Goal: Task Accomplishment & Management: Use online tool/utility

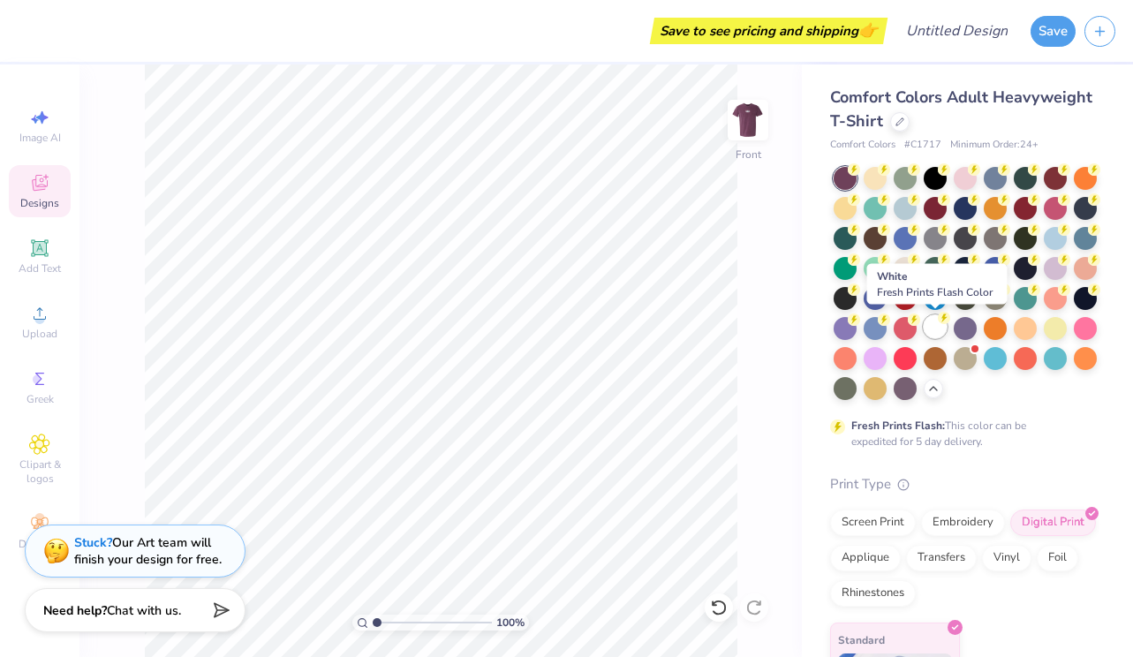
click at [943, 333] on div at bounding box center [935, 326] width 23 height 23
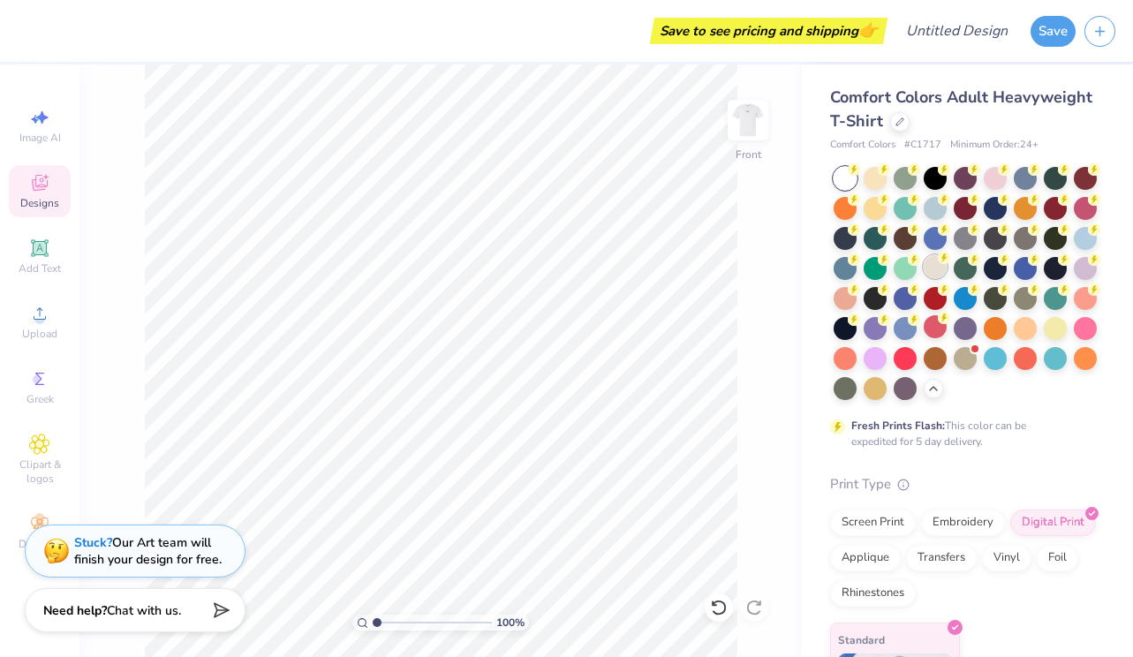
click at [942, 265] on div at bounding box center [935, 266] width 23 height 23
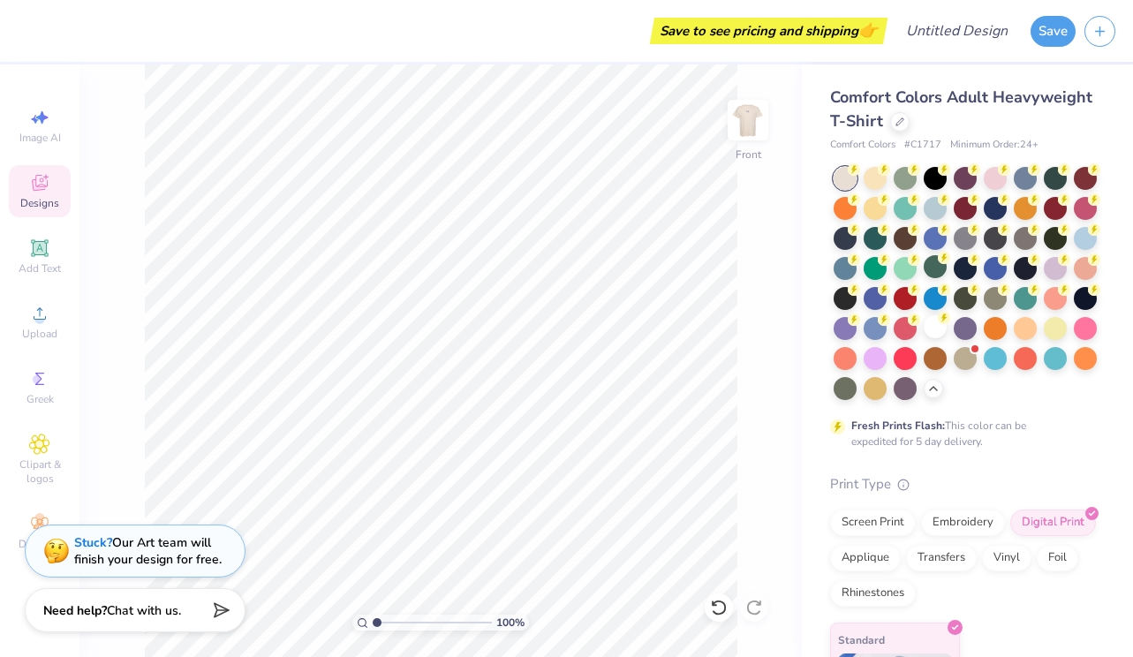
click at [848, 177] on div at bounding box center [845, 178] width 23 height 23
click at [840, 174] on div at bounding box center [845, 178] width 23 height 23
click at [940, 330] on div at bounding box center [935, 326] width 23 height 23
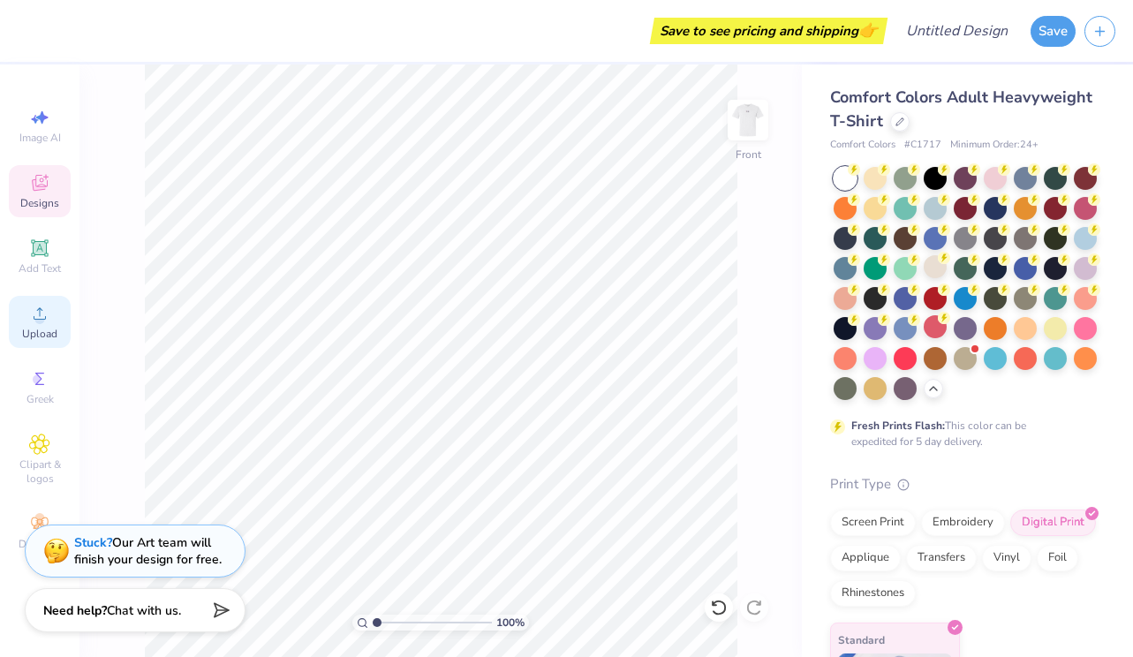
click at [51, 300] on div "Upload" at bounding box center [40, 322] width 62 height 52
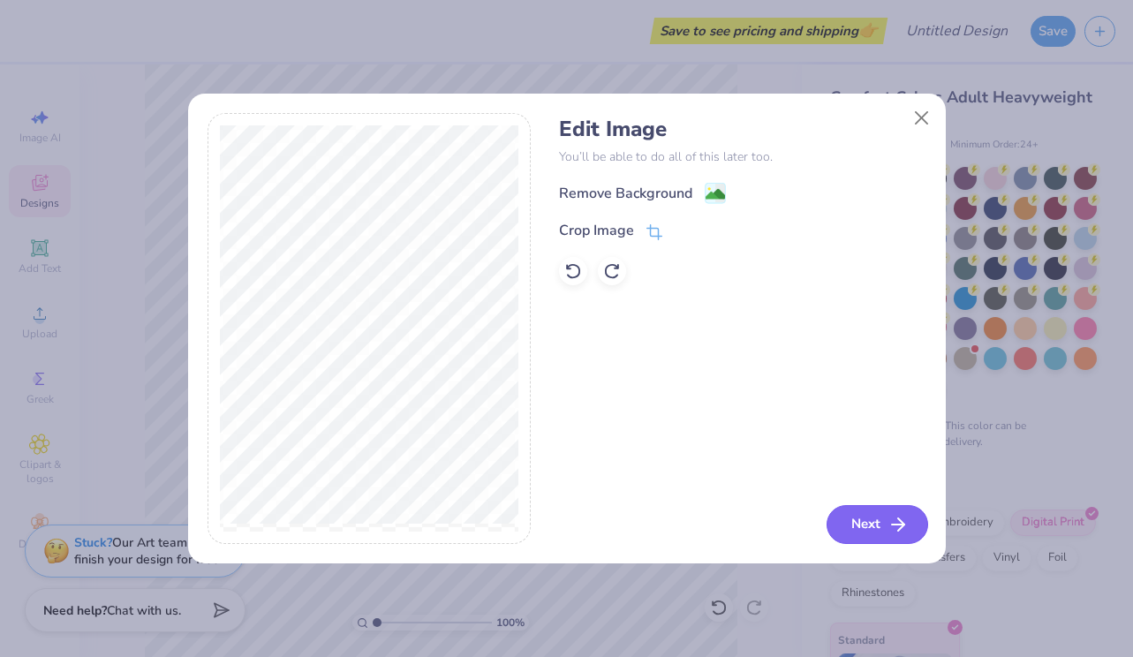
click at [862, 528] on button "Next" at bounding box center [878, 524] width 102 height 39
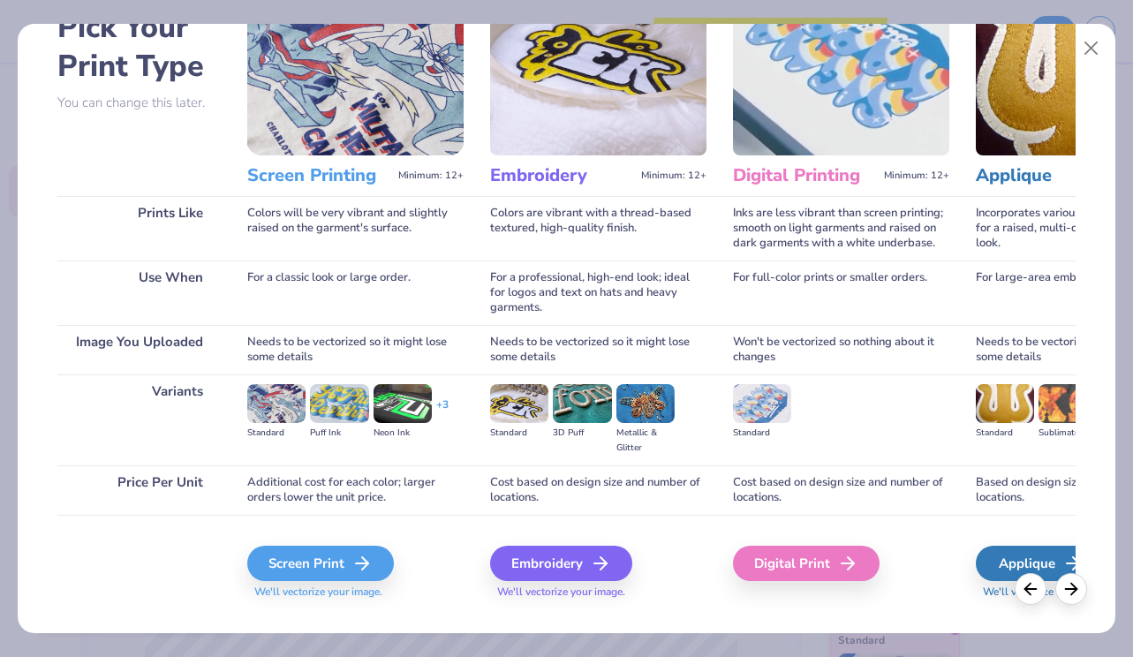
scroll to position [135, 0]
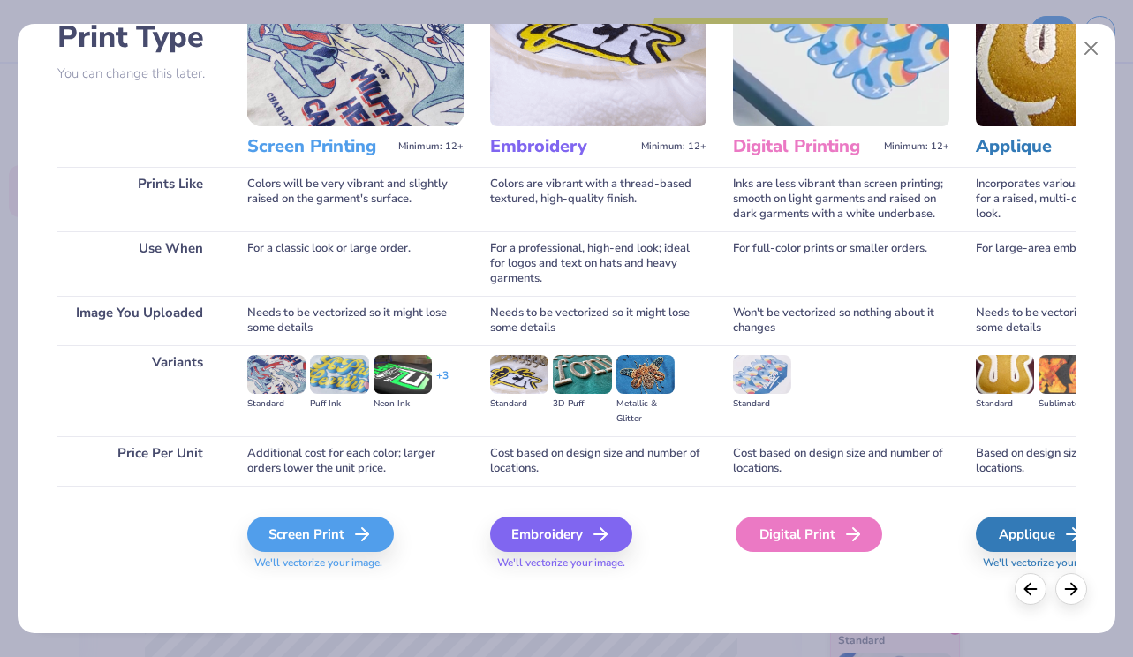
click at [785, 527] on div "Digital Print" at bounding box center [809, 534] width 147 height 35
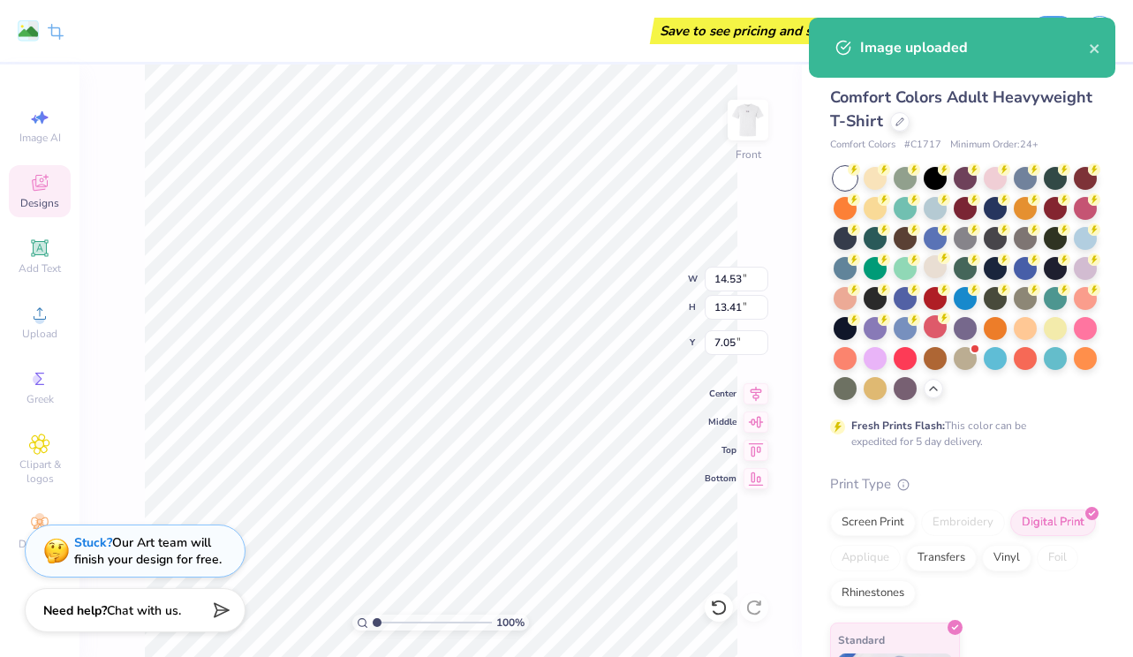
type input "3.97"
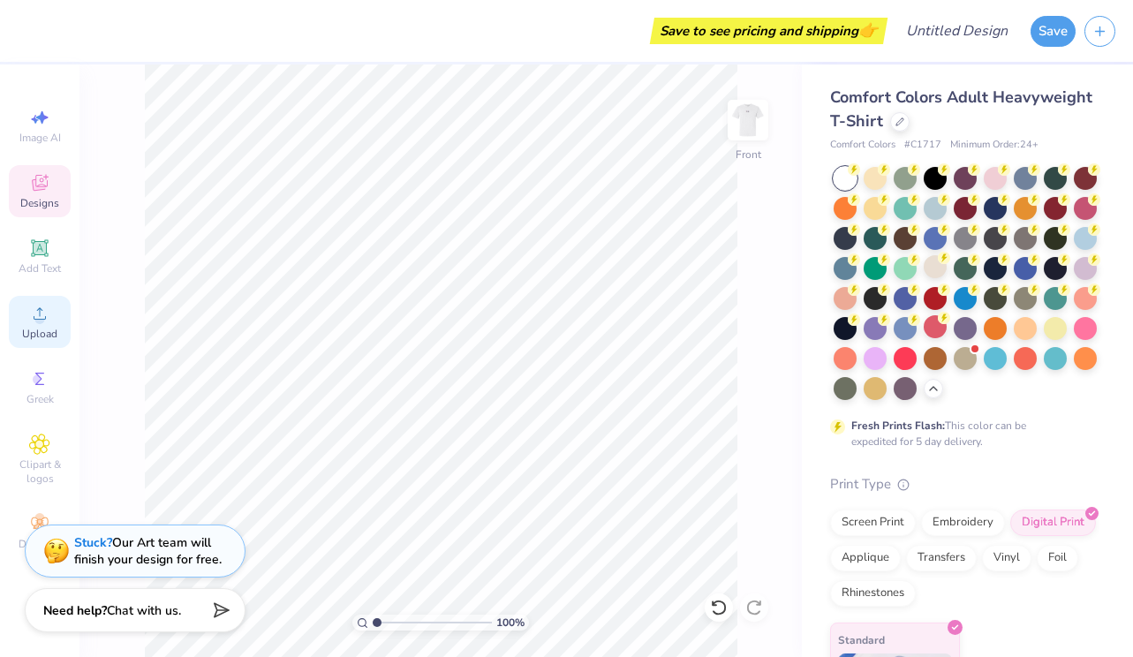
click at [34, 312] on icon at bounding box center [39, 313] width 21 height 21
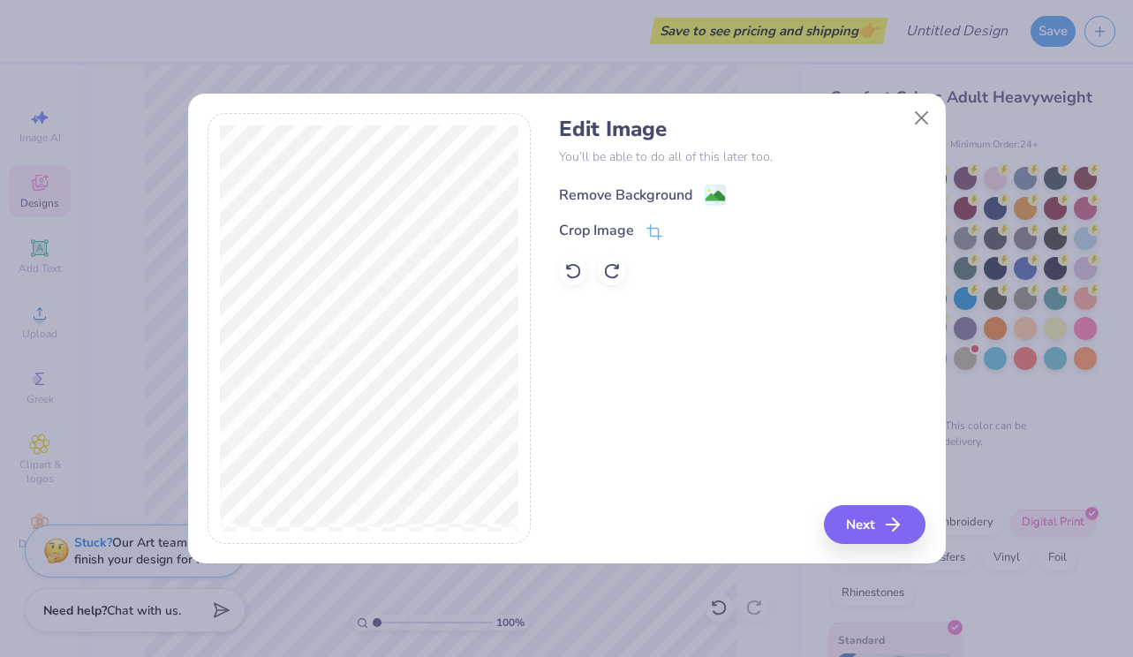
click at [619, 193] on div "Remove Background" at bounding box center [625, 195] width 133 height 21
click at [870, 525] on button "Next" at bounding box center [878, 524] width 102 height 39
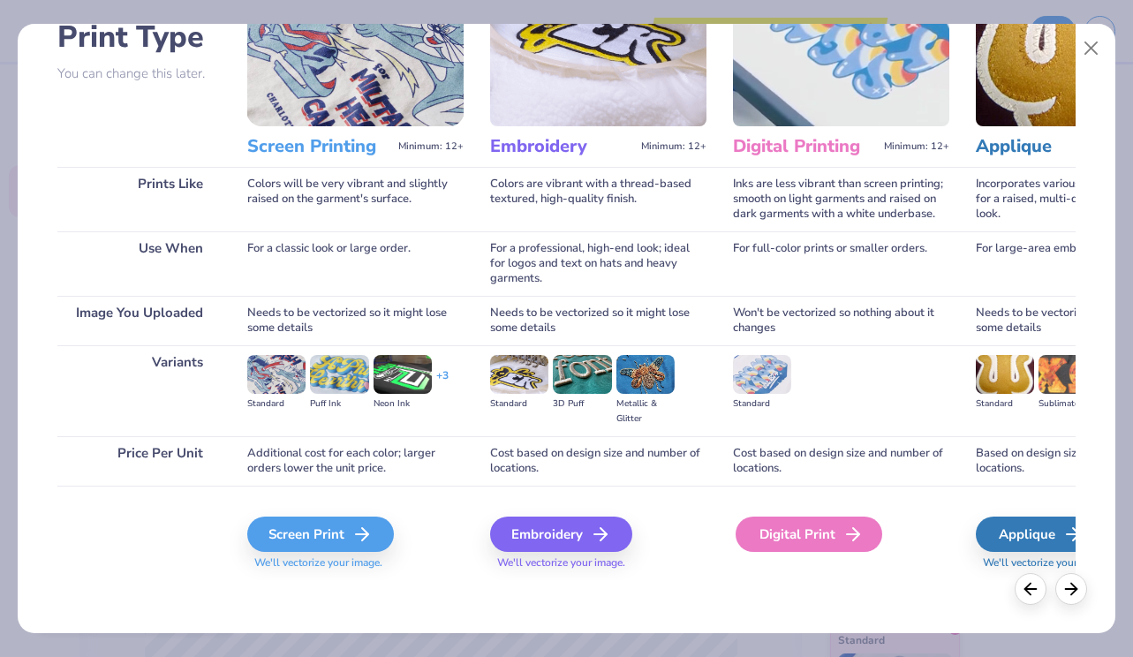
click at [763, 543] on div "Digital Print" at bounding box center [809, 534] width 147 height 35
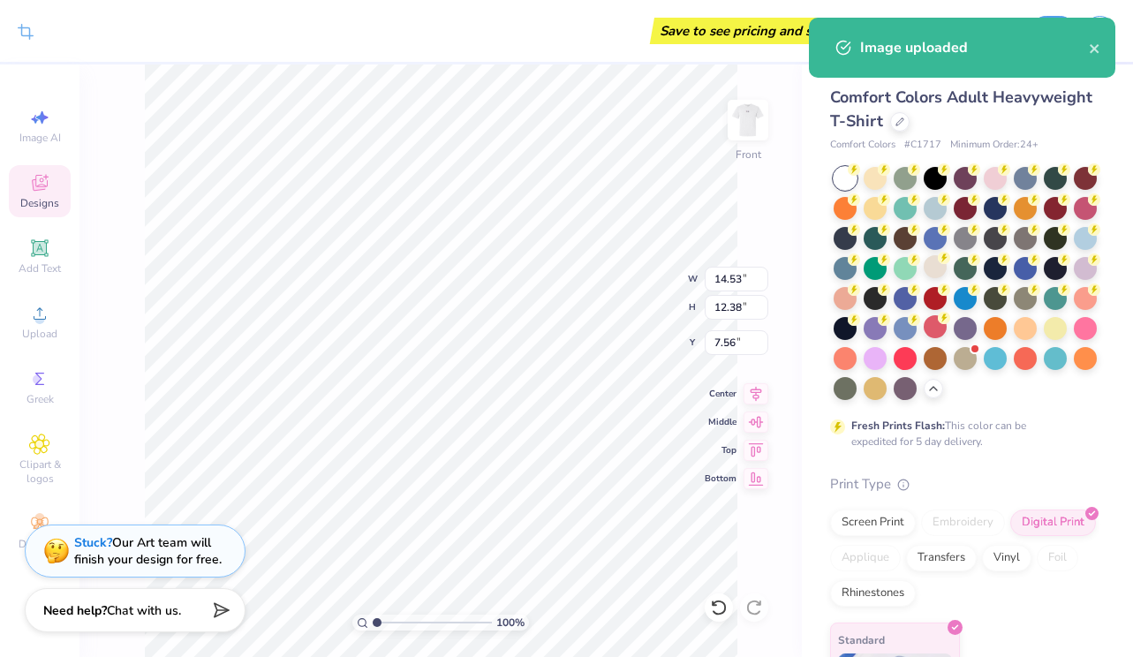
type input "3.46"
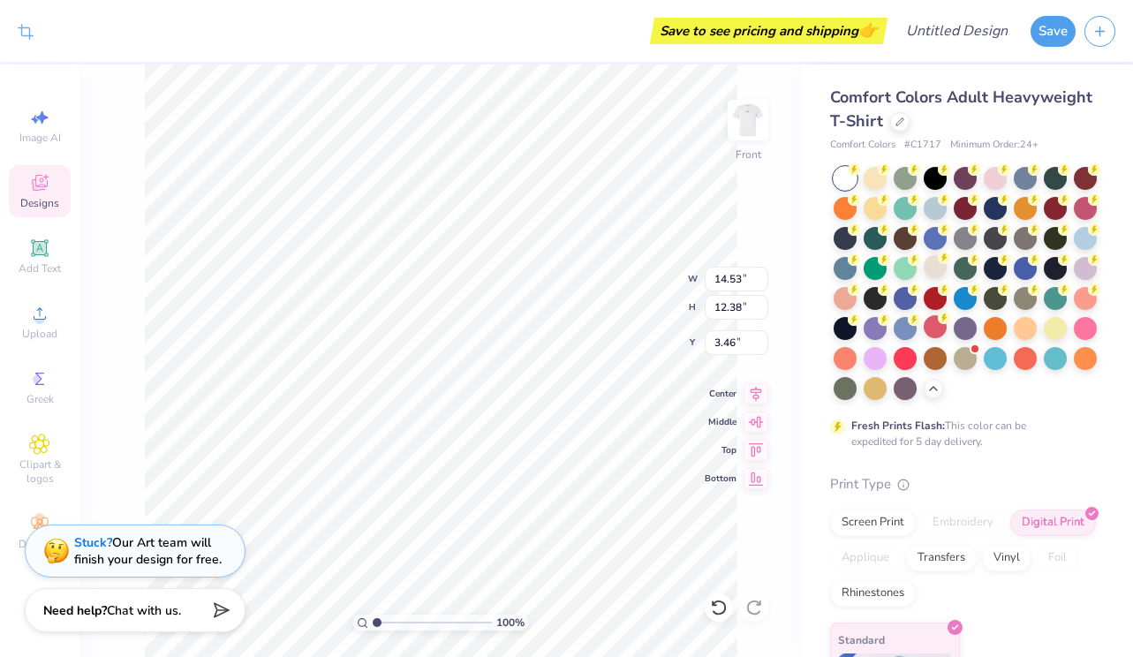
type input "8.14"
type input "6.94"
type input "6.48"
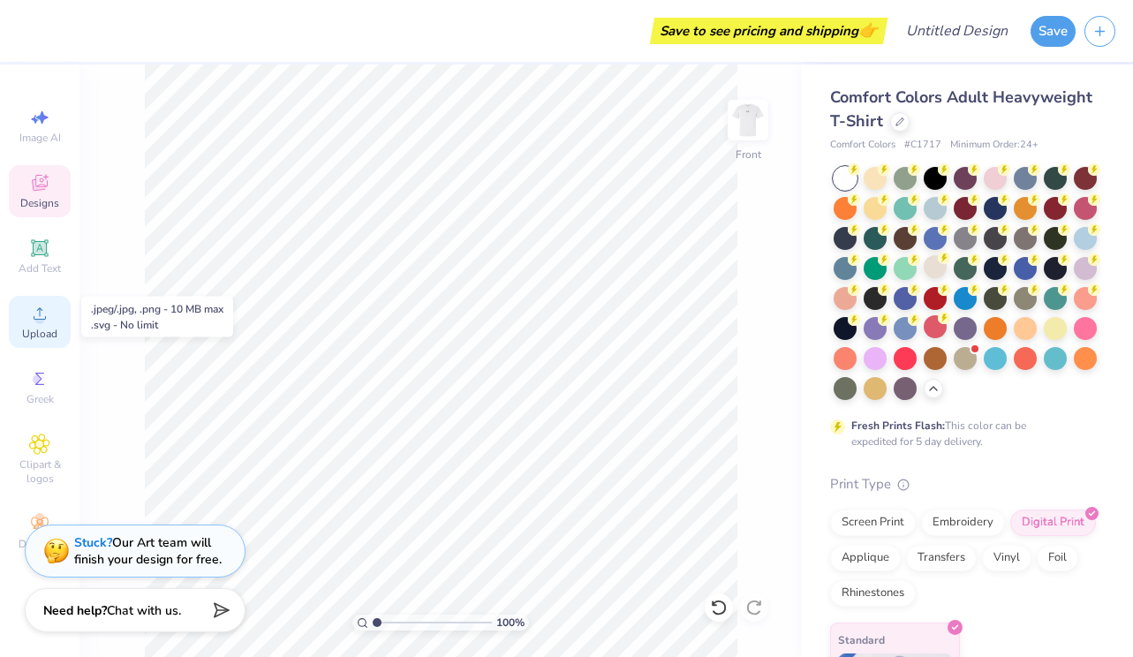
click at [36, 323] on icon at bounding box center [39, 313] width 21 height 21
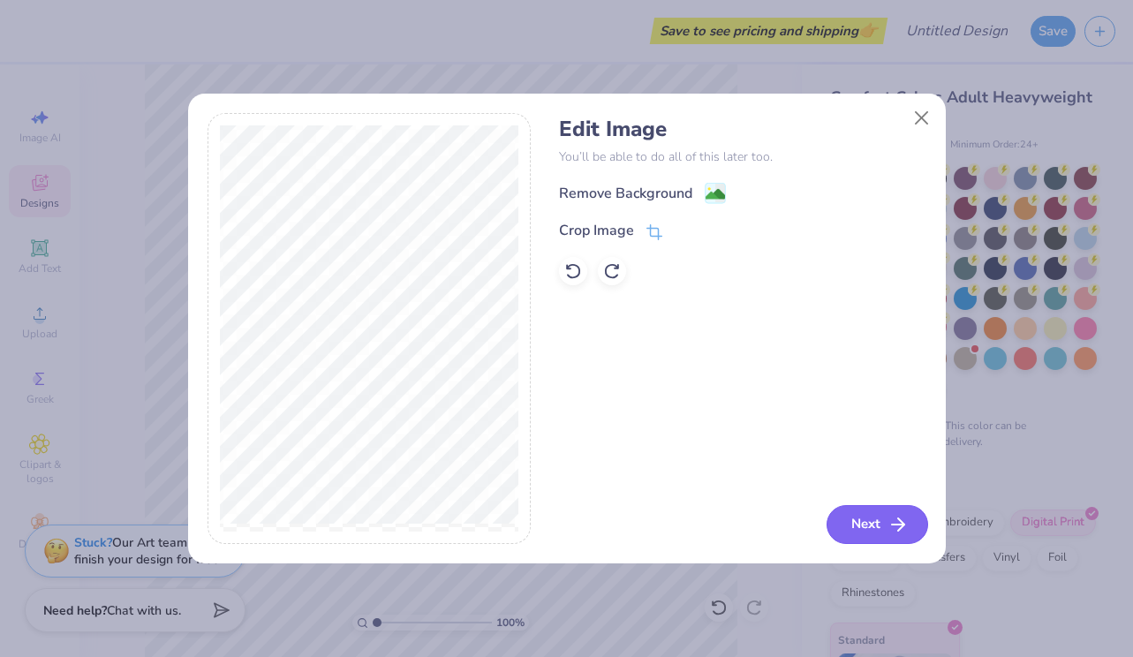
click at [874, 527] on button "Next" at bounding box center [878, 524] width 102 height 39
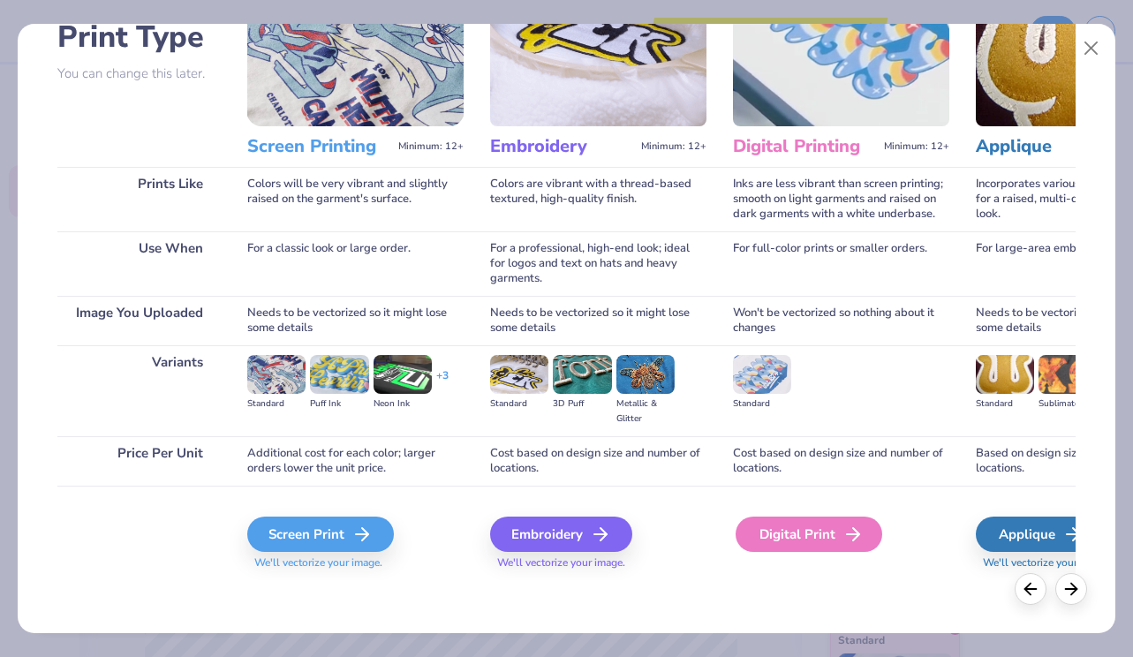
click at [844, 544] on icon at bounding box center [853, 534] width 21 height 21
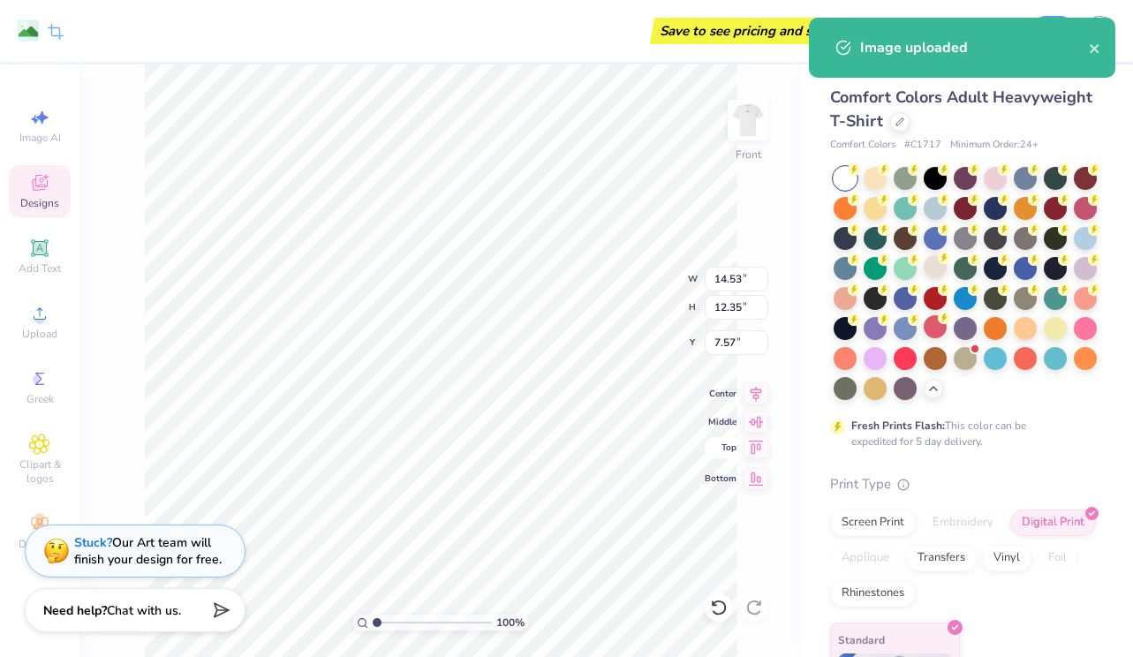
type input "5.24"
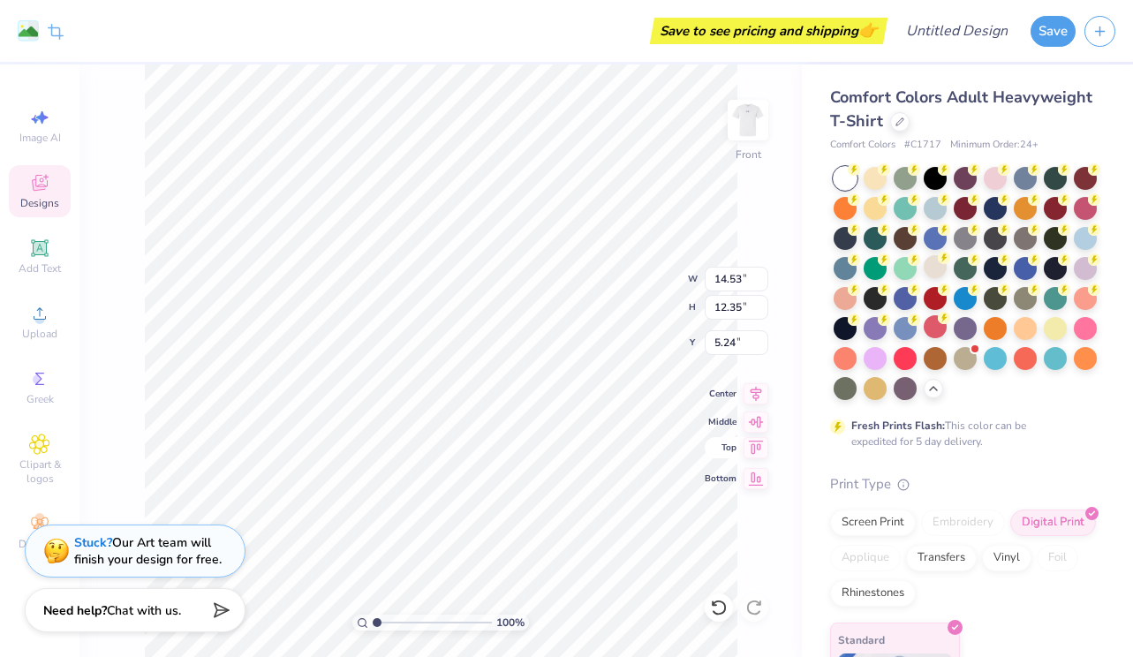
type input "10.35"
type input "8.80"
type input "4.95"
click at [860, 171] on circle at bounding box center [854, 169] width 12 height 12
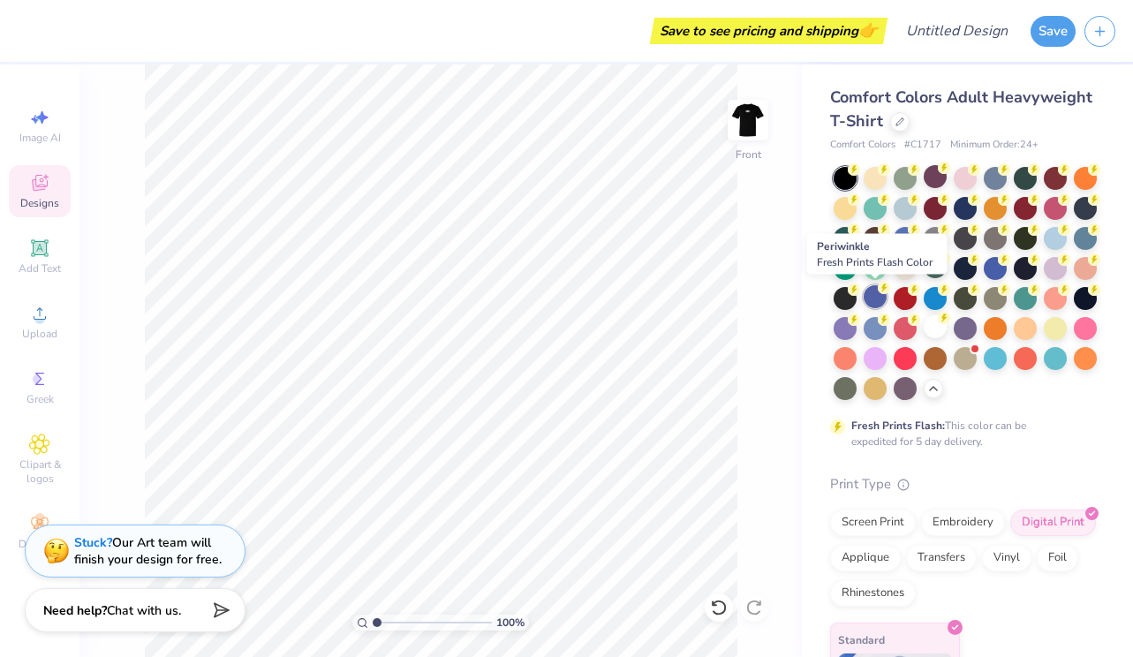
click at [860, 176] on circle at bounding box center [854, 169] width 12 height 12
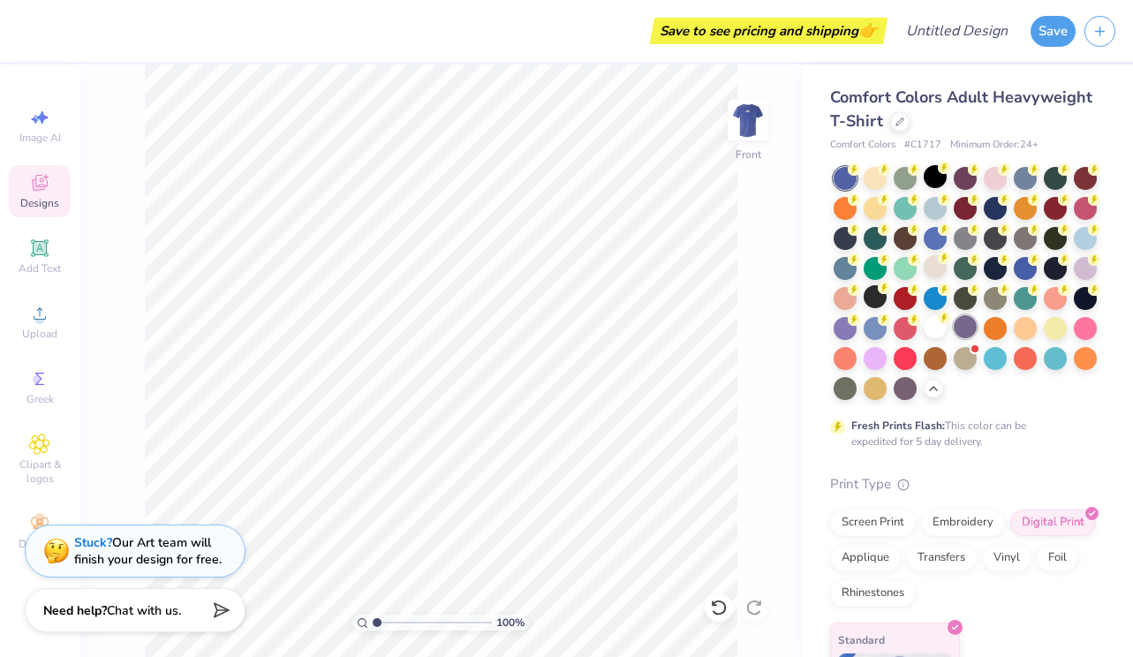
click at [972, 330] on div at bounding box center [965, 326] width 23 height 23
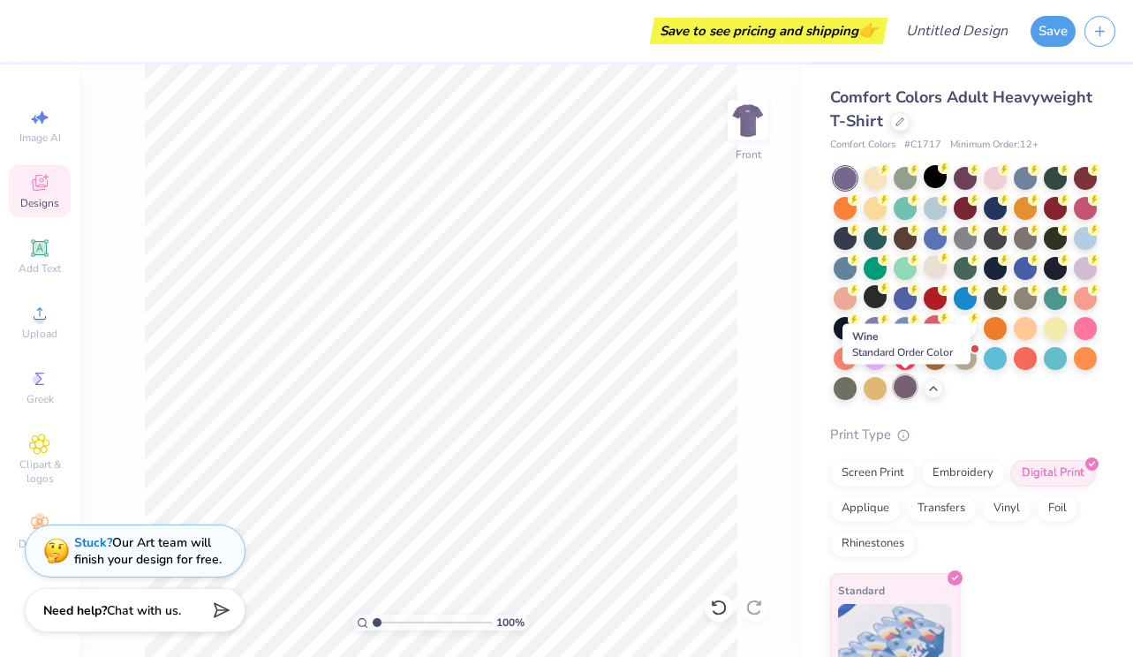
click at [898, 389] on div at bounding box center [905, 386] width 23 height 23
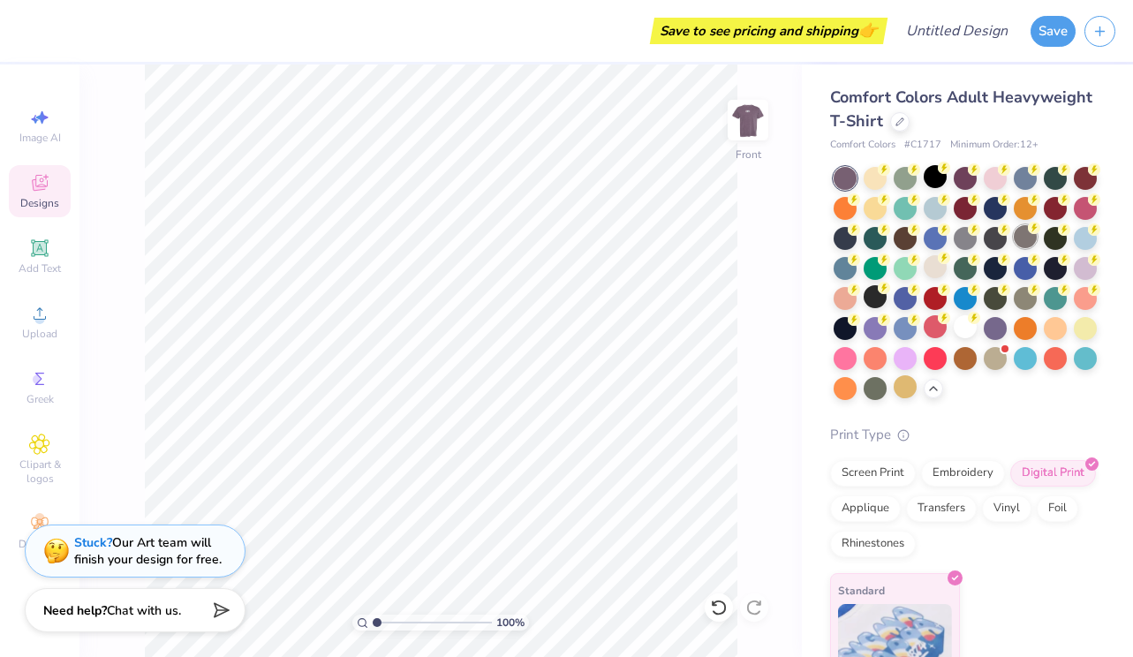
click at [1035, 235] on div at bounding box center [1025, 236] width 23 height 23
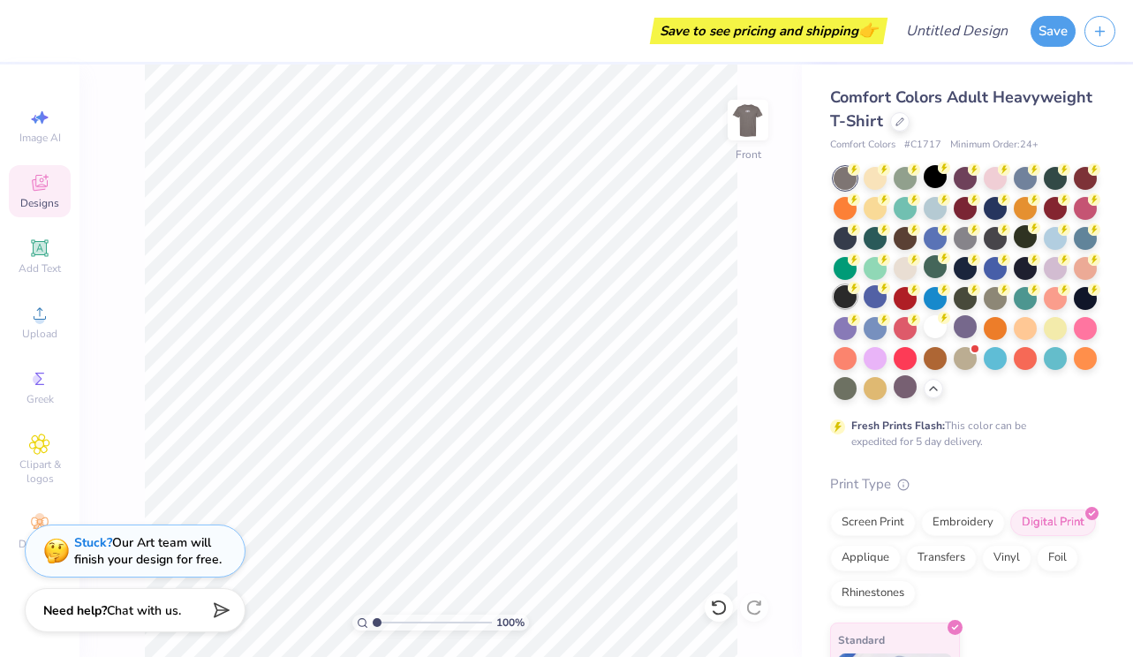
click at [850, 295] on div at bounding box center [845, 296] width 23 height 23
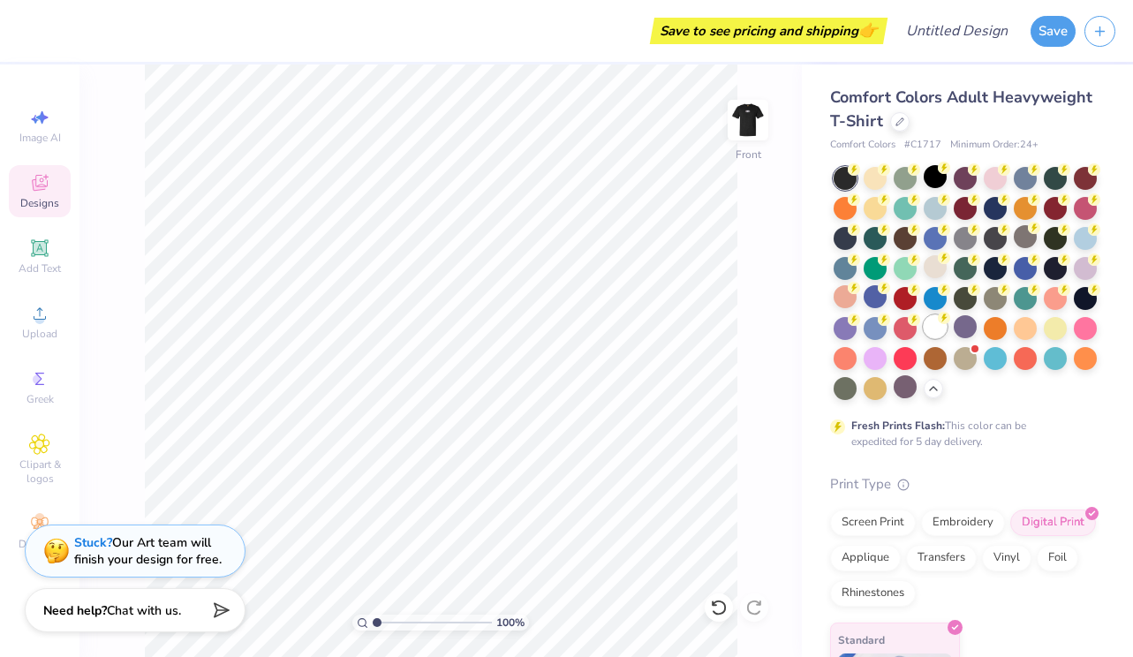
click at [930, 326] on div at bounding box center [935, 326] width 23 height 23
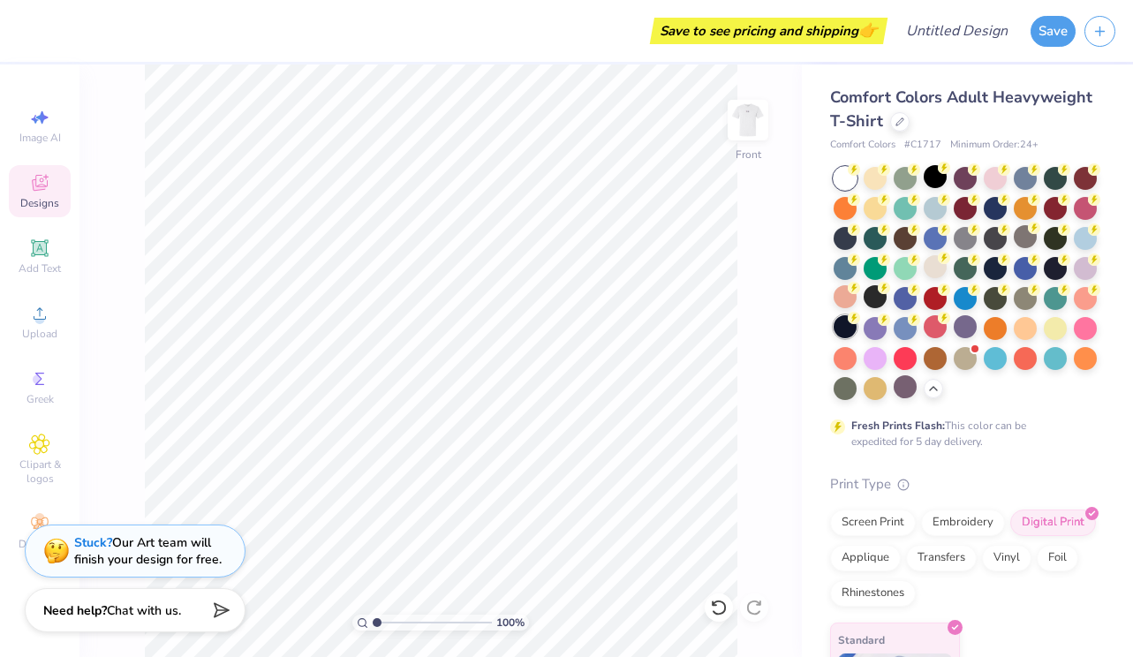
click at [850, 325] on div at bounding box center [845, 326] width 23 height 23
click at [874, 294] on div at bounding box center [875, 296] width 23 height 23
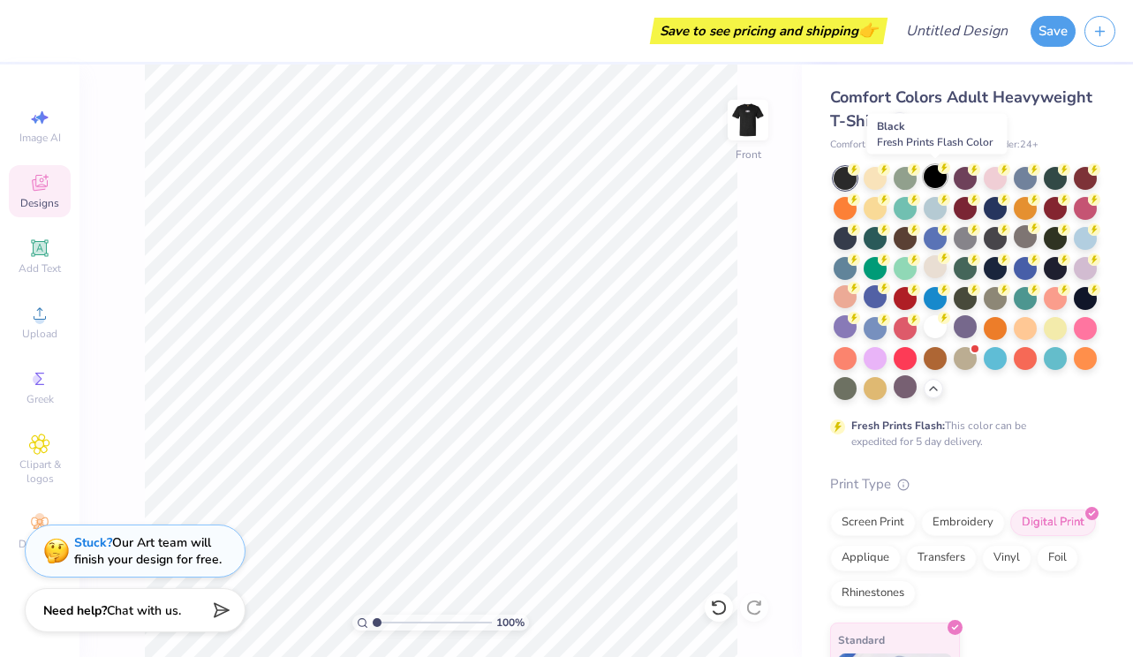
click at [860, 164] on circle at bounding box center [854, 169] width 12 height 12
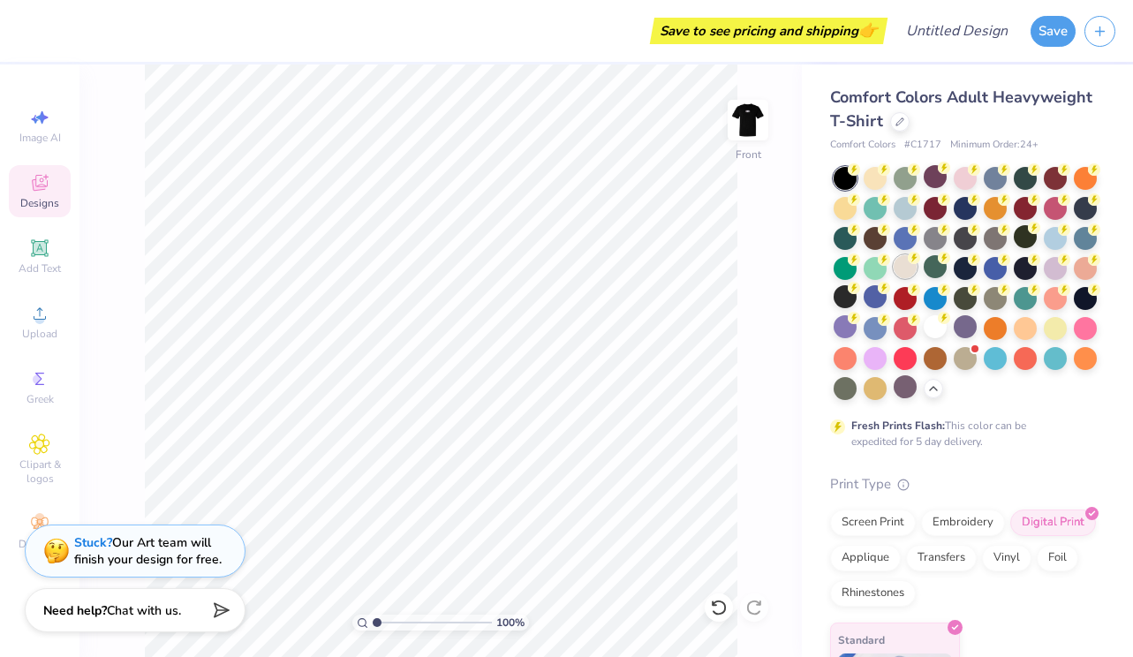
click at [911, 271] on div at bounding box center [905, 266] width 23 height 23
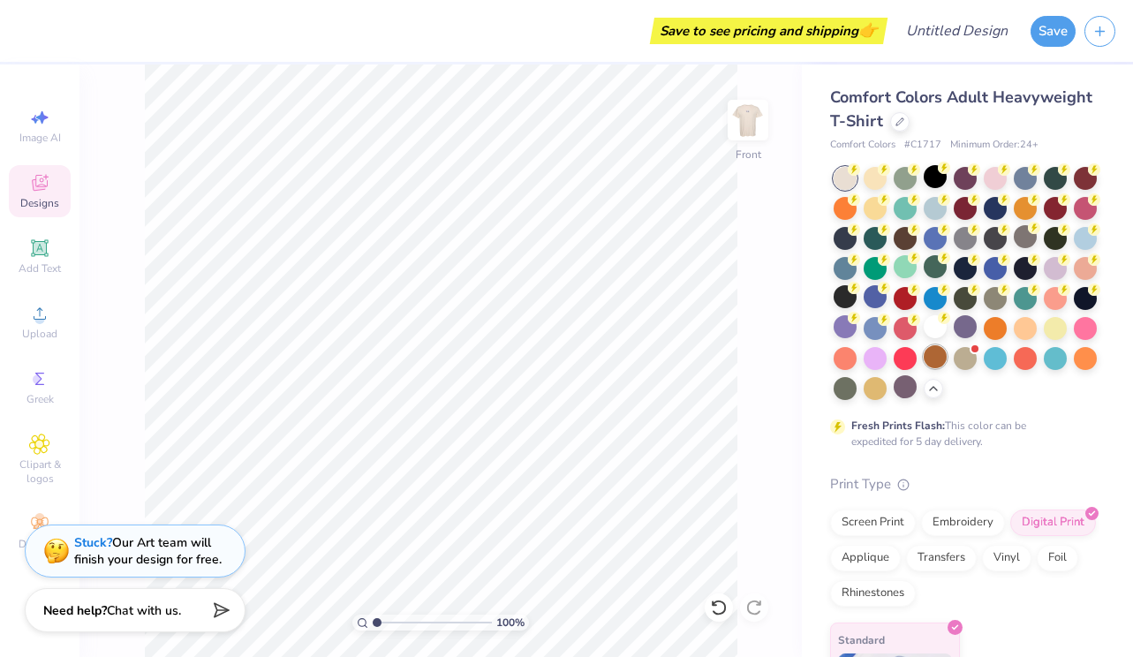
click at [929, 368] on div at bounding box center [966, 283] width 264 height 233
click at [936, 364] on div at bounding box center [935, 356] width 23 height 23
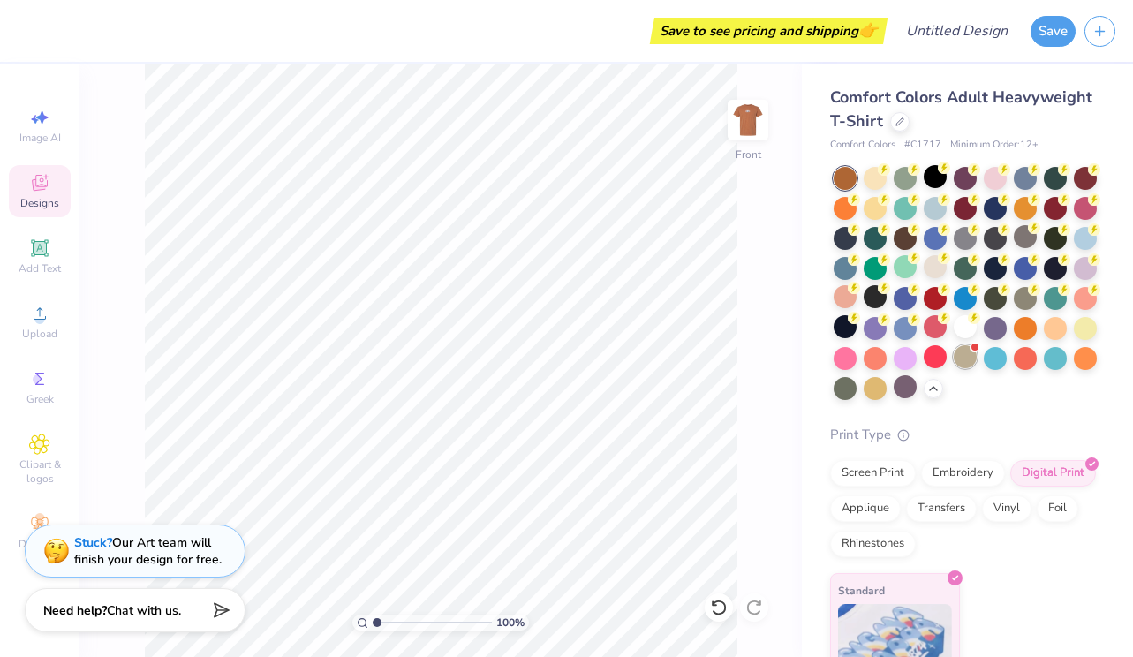
click at [962, 360] on div at bounding box center [965, 356] width 23 height 23
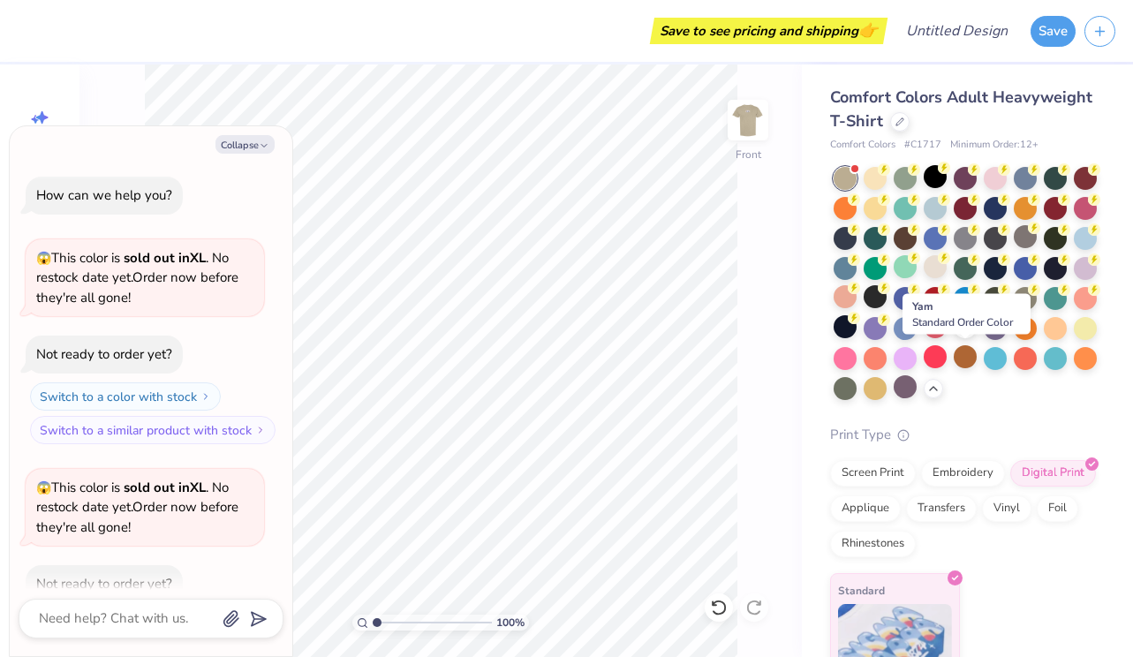
scroll to position [327, 0]
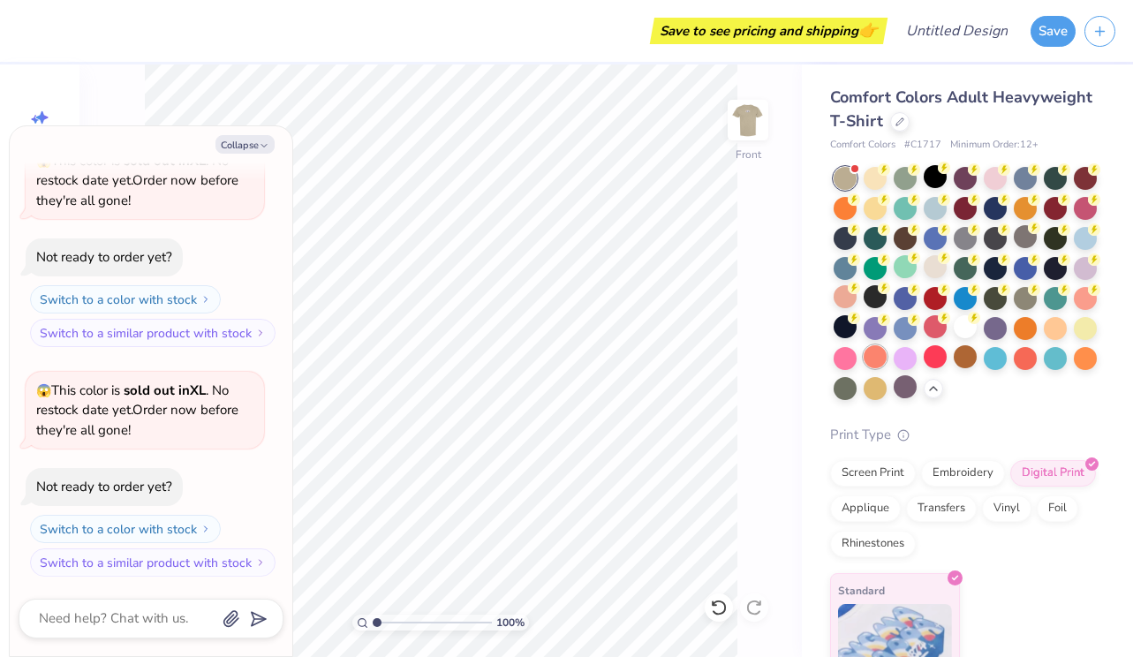
click at [874, 360] on div at bounding box center [875, 356] width 23 height 23
click at [936, 358] on div at bounding box center [935, 356] width 23 height 23
click at [1017, 239] on div at bounding box center [1025, 236] width 23 height 23
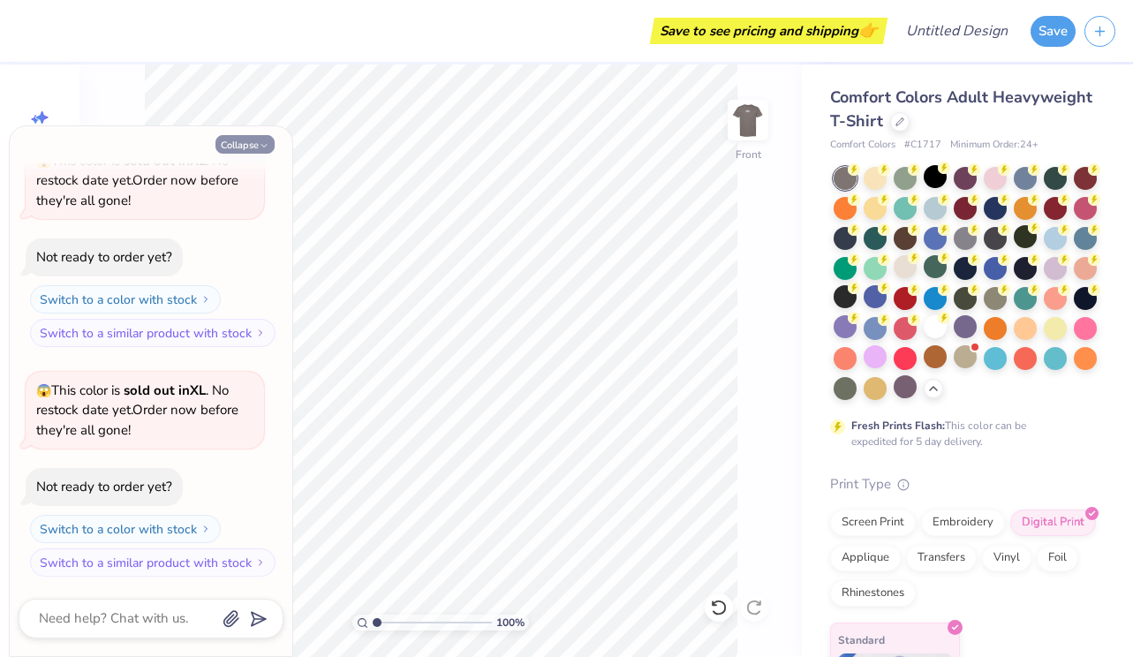
click at [252, 148] on button "Collapse" at bounding box center [245, 144] width 59 height 19
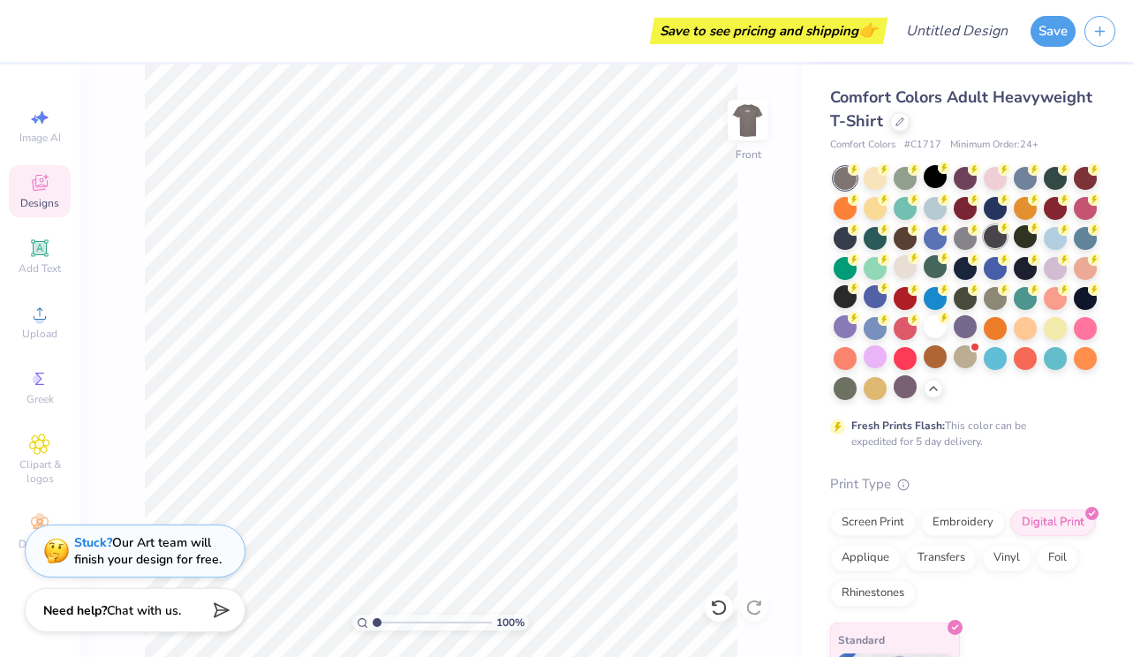
click at [997, 237] on div at bounding box center [995, 236] width 23 height 23
click at [1058, 327] on div at bounding box center [1055, 326] width 23 height 23
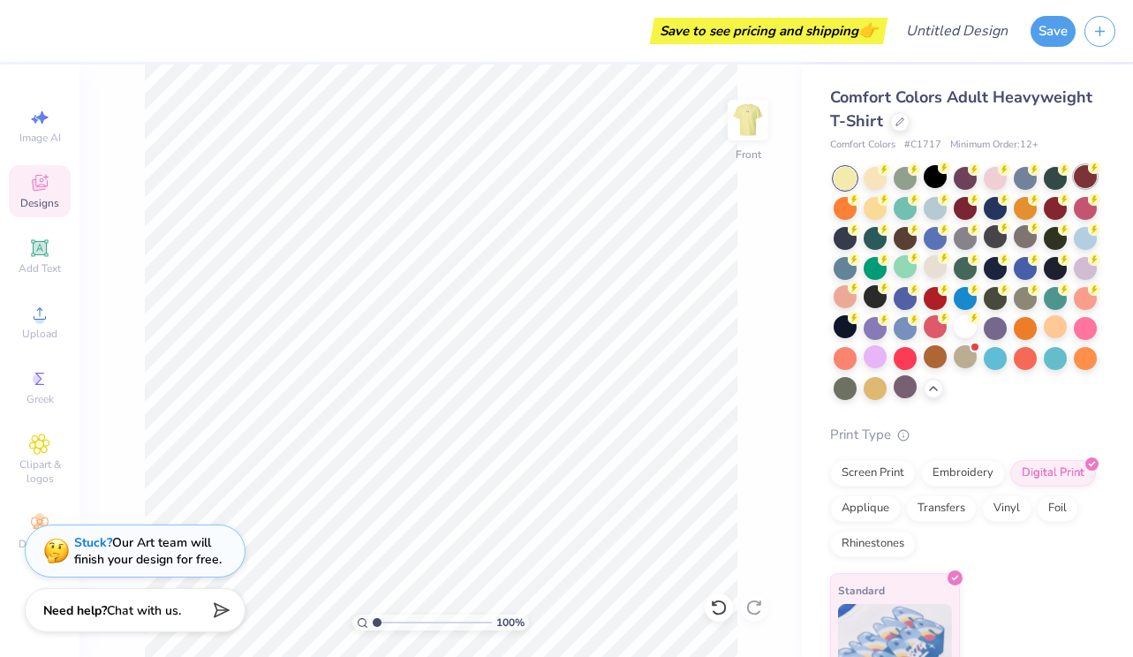
click at [1085, 172] on div at bounding box center [1085, 176] width 23 height 23
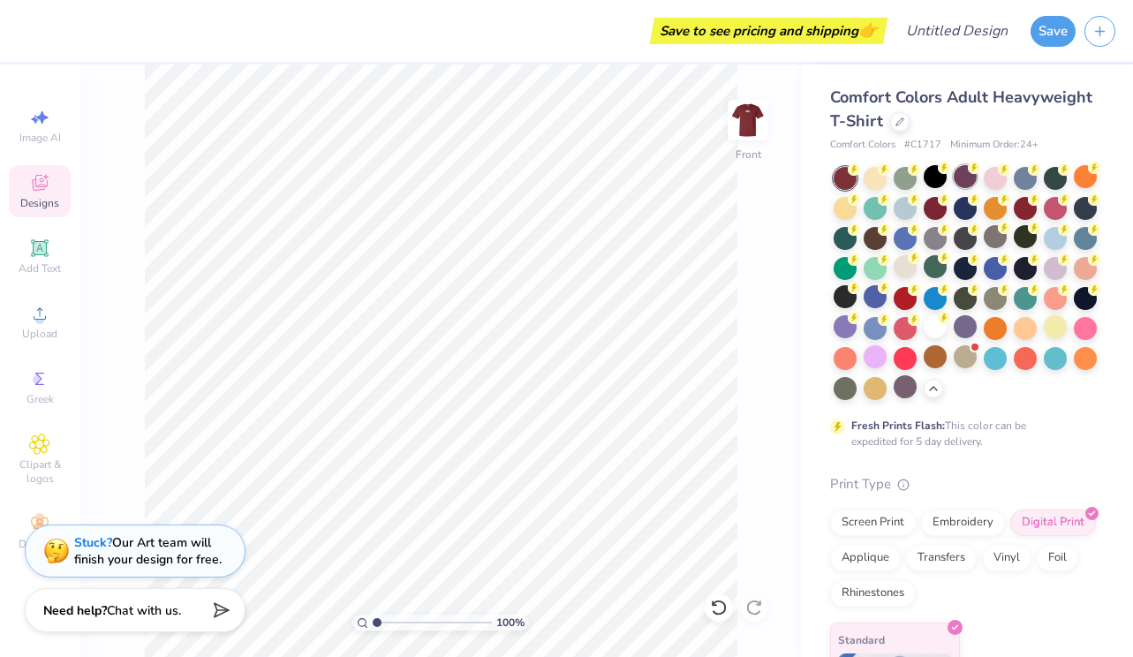
click at [969, 176] on div at bounding box center [965, 176] width 23 height 23
click at [903, 178] on div at bounding box center [905, 176] width 23 height 23
click at [969, 184] on div at bounding box center [965, 176] width 23 height 23
click at [1001, 185] on div at bounding box center [995, 176] width 23 height 23
click at [1044, 184] on div at bounding box center [1055, 176] width 23 height 23
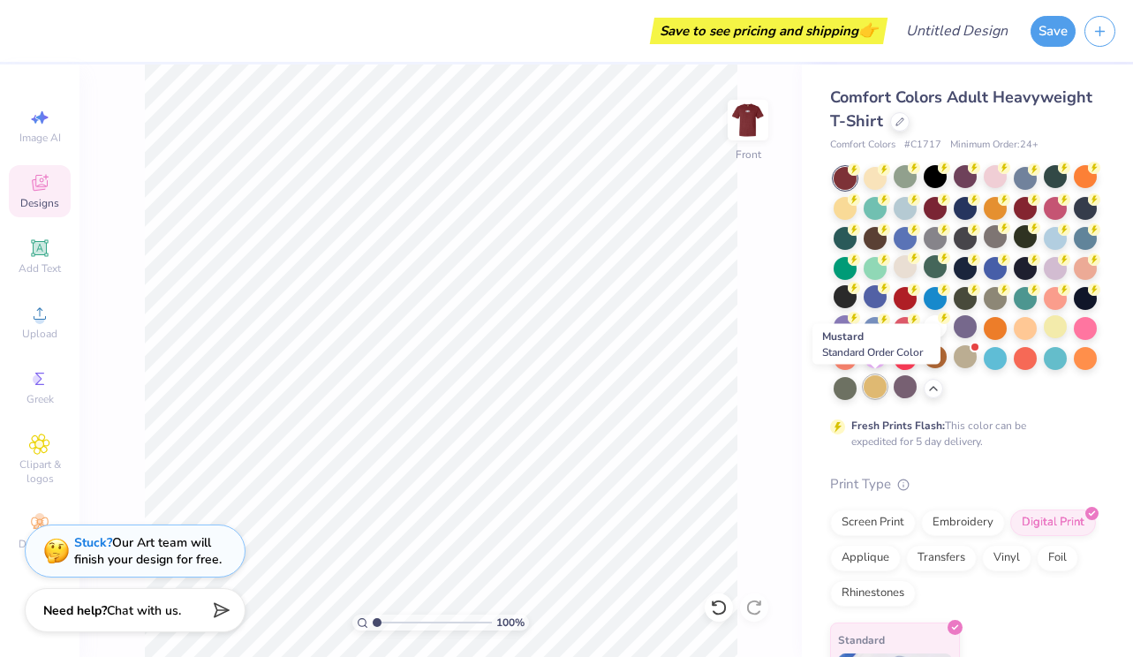
click at [865, 387] on div at bounding box center [875, 386] width 23 height 23
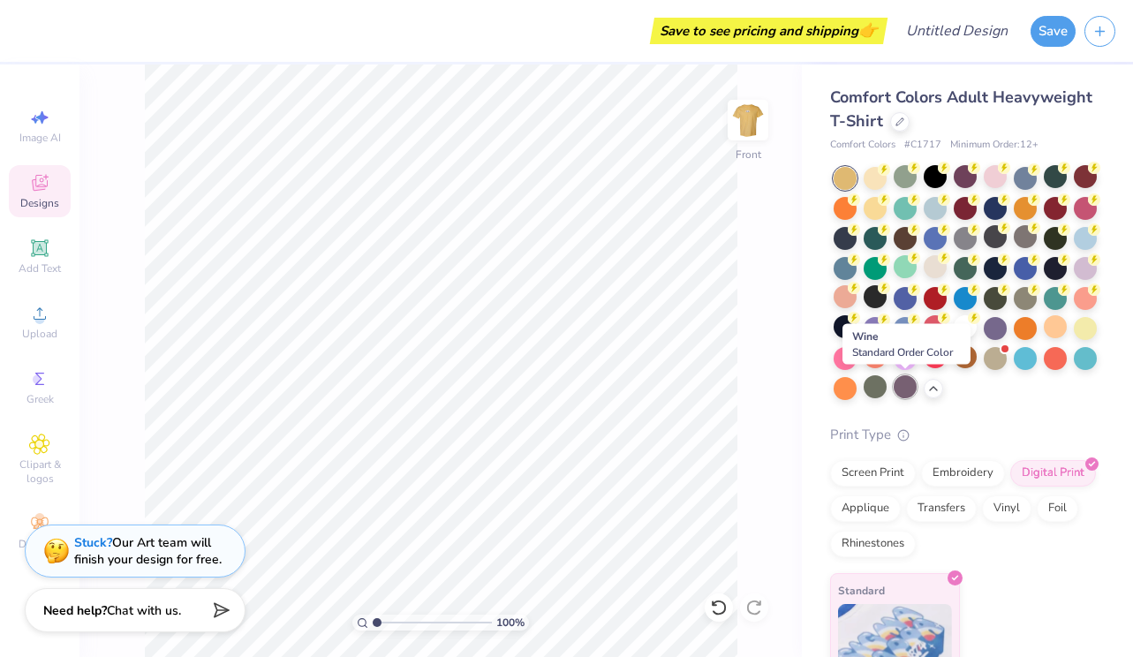
click at [916, 390] on div at bounding box center [905, 386] width 23 height 23
click at [996, 360] on div at bounding box center [995, 356] width 23 height 23
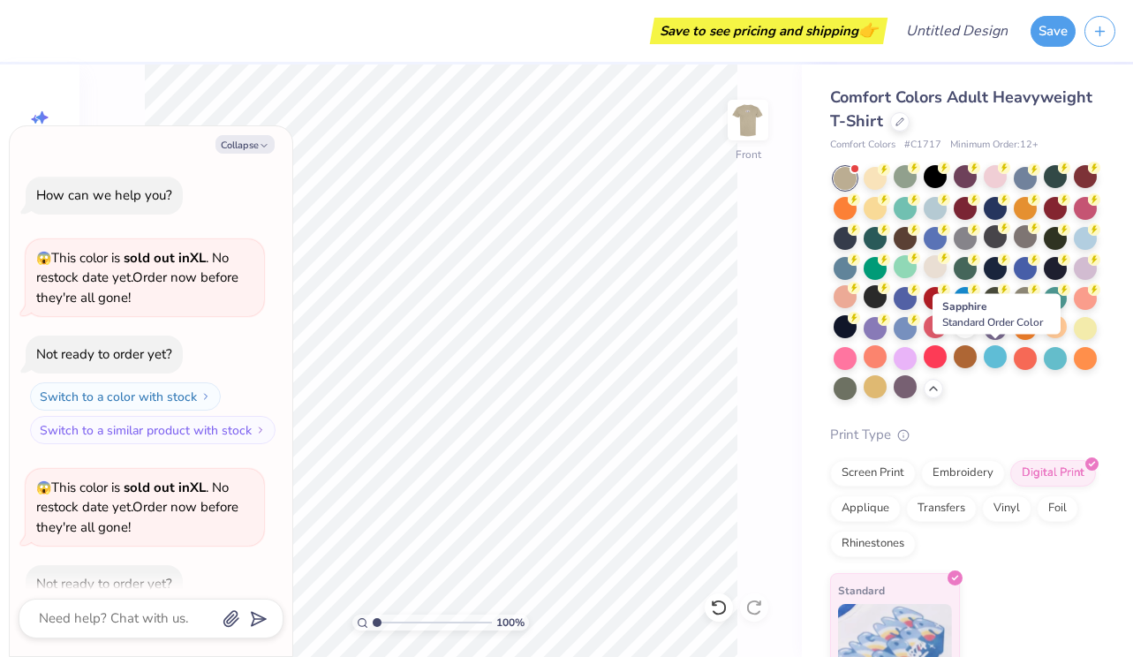
scroll to position [557, 0]
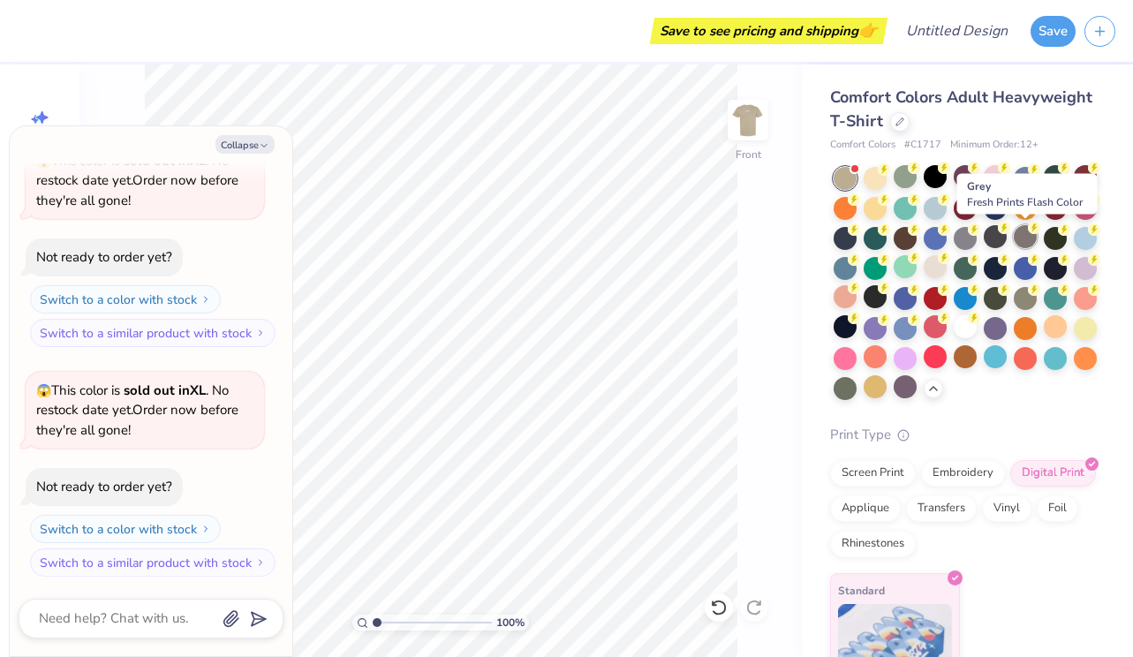
click at [1028, 234] on div at bounding box center [1025, 236] width 23 height 23
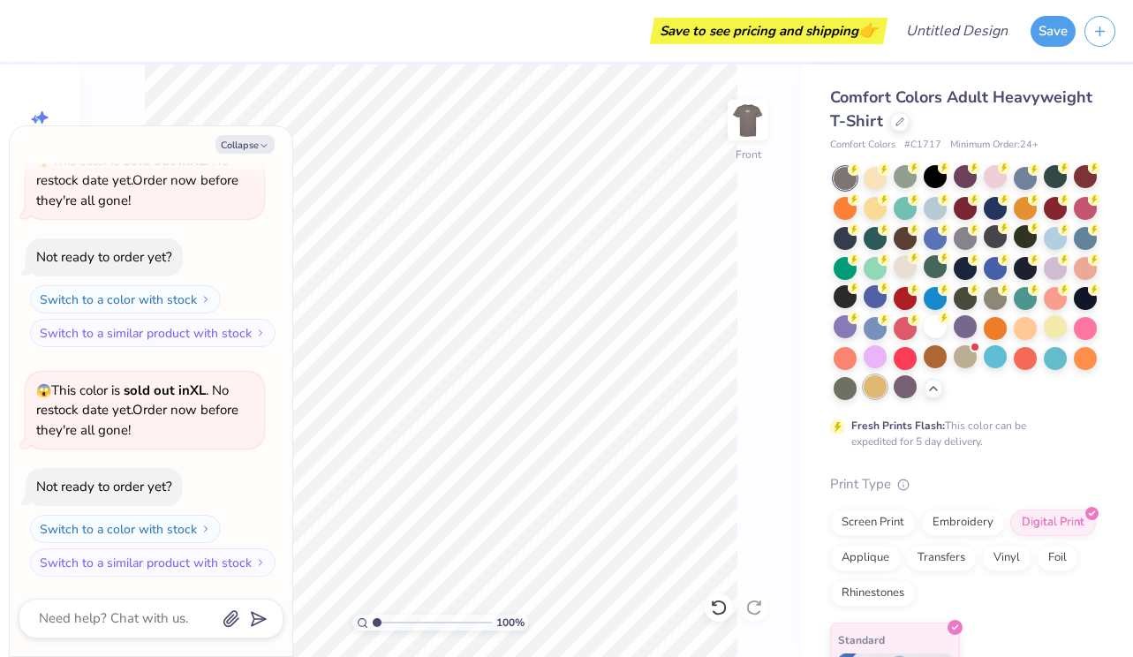
click at [875, 386] on div at bounding box center [875, 386] width 23 height 23
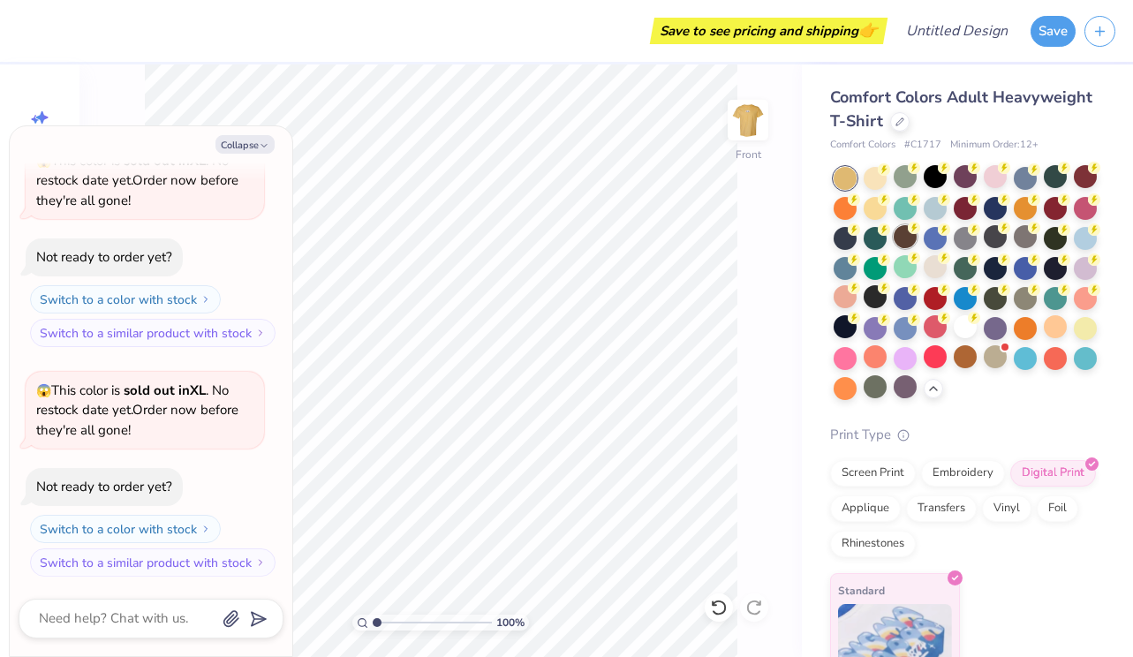
click at [902, 240] on div at bounding box center [905, 236] width 23 height 23
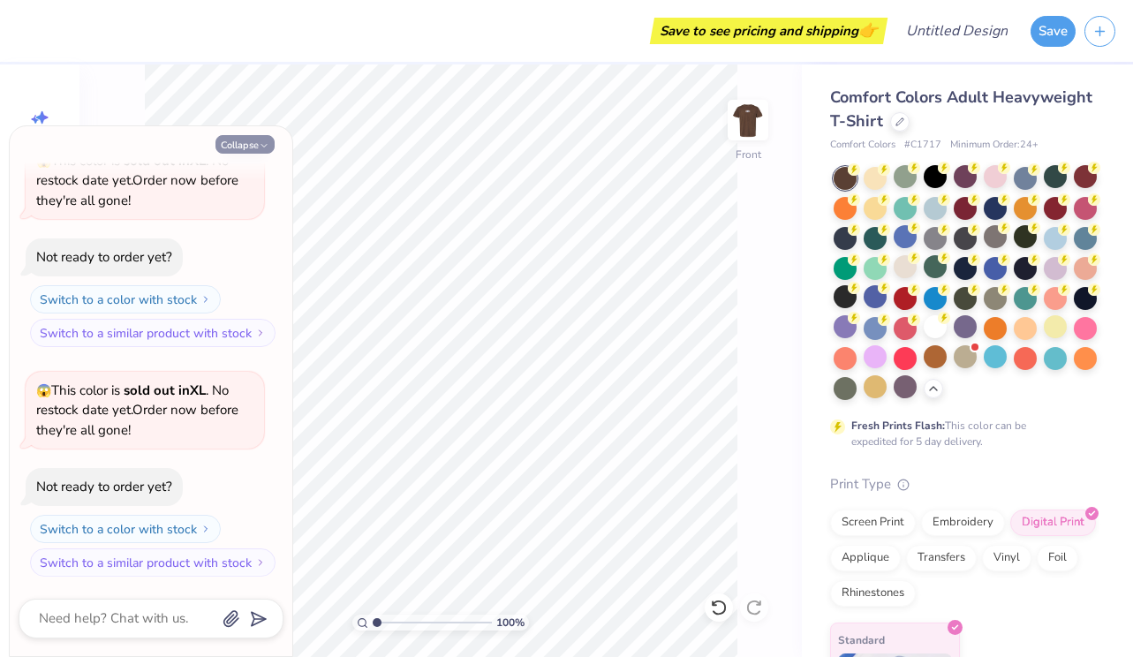
click at [259, 142] on icon "button" at bounding box center [264, 145] width 11 height 11
type textarea "x"
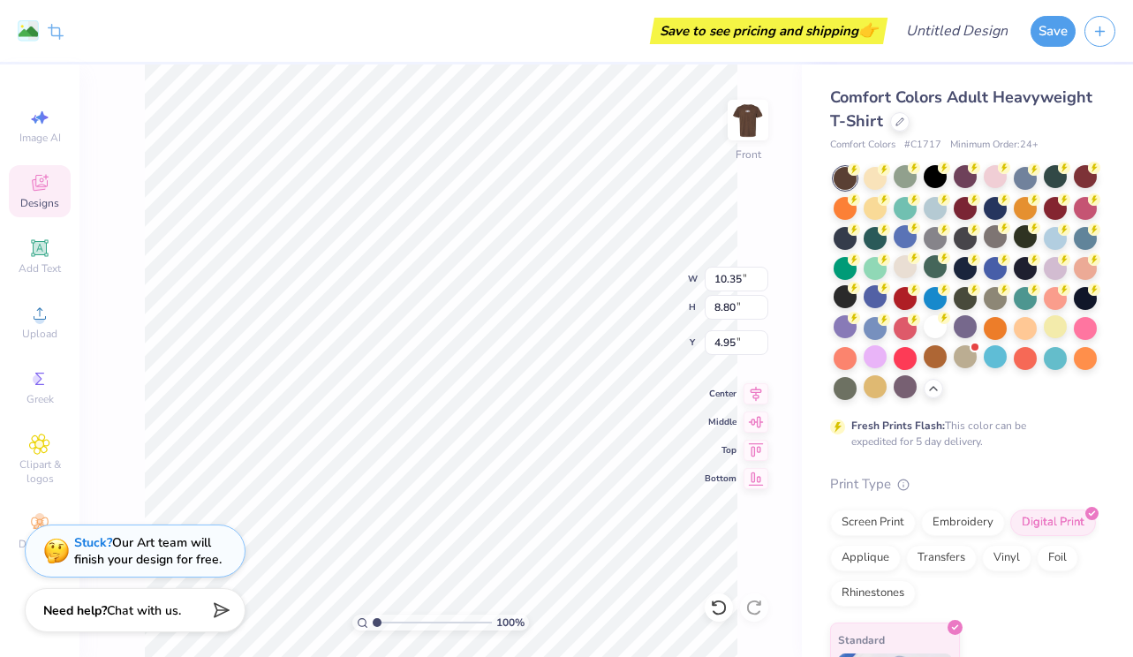
type input "4.68"
type input "11.36"
type input "9.66"
type input "4.09"
type input "10.23"
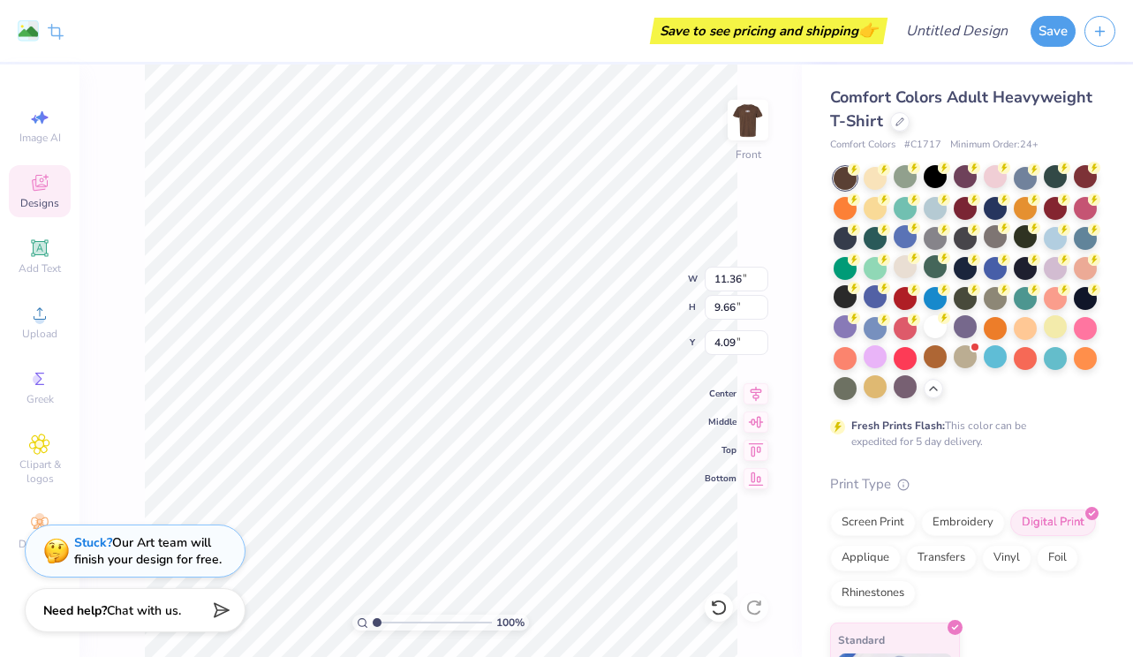
type input "8.69"
type input "5.06"
click at [903, 262] on div at bounding box center [905, 266] width 23 height 23
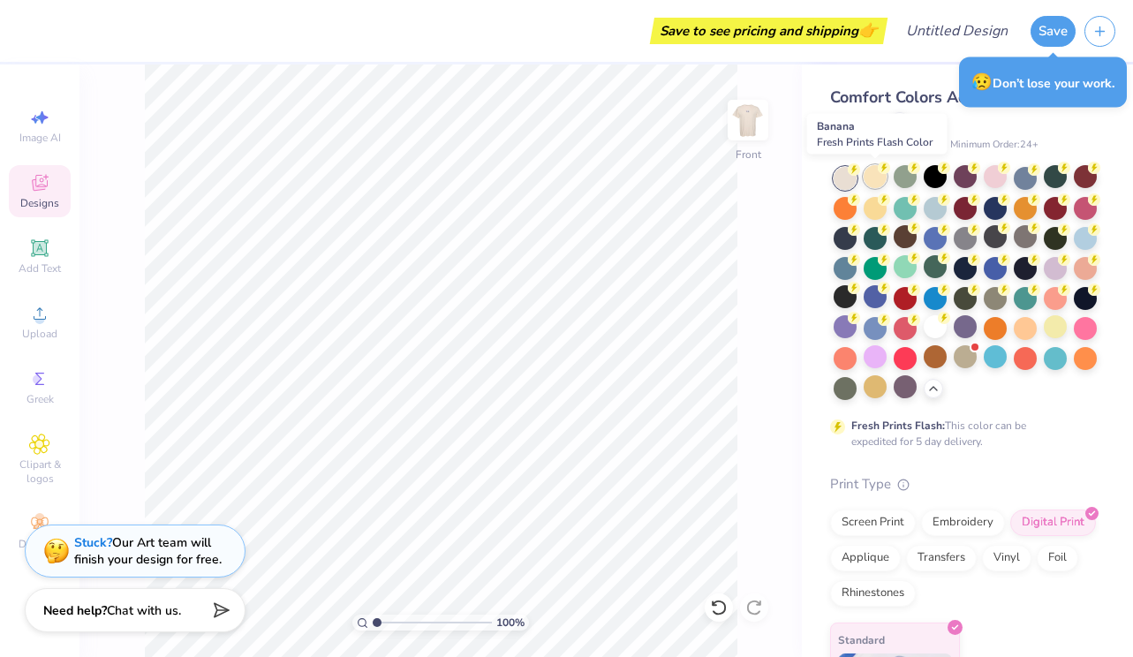
click at [872, 171] on div at bounding box center [875, 176] width 23 height 23
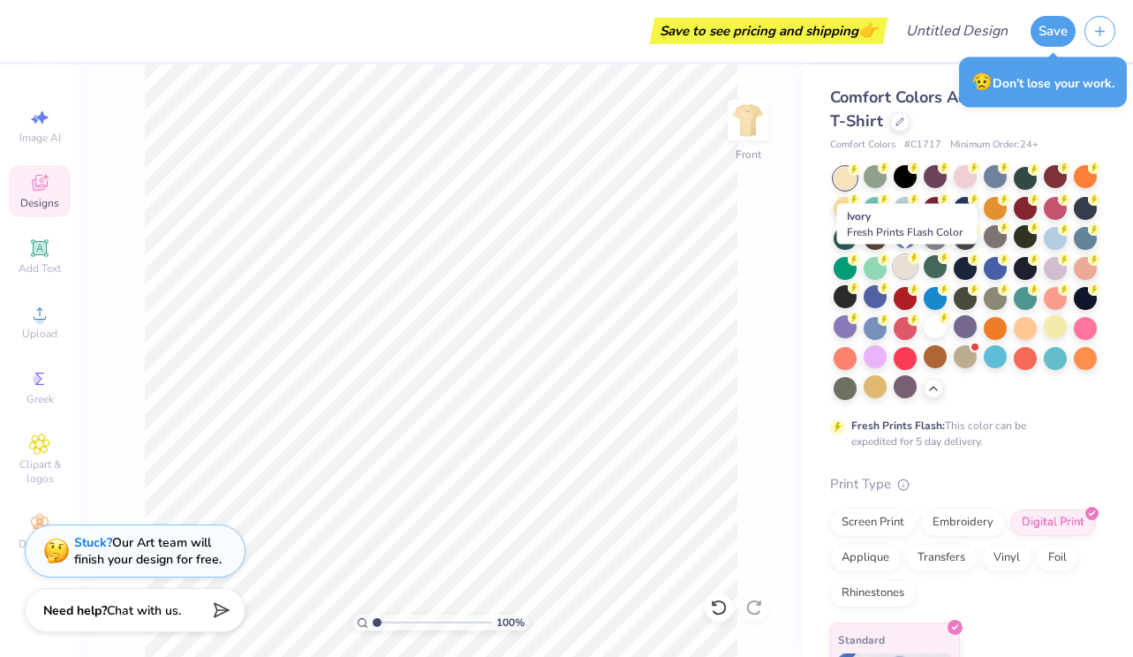
click at [860, 176] on circle at bounding box center [854, 169] width 12 height 12
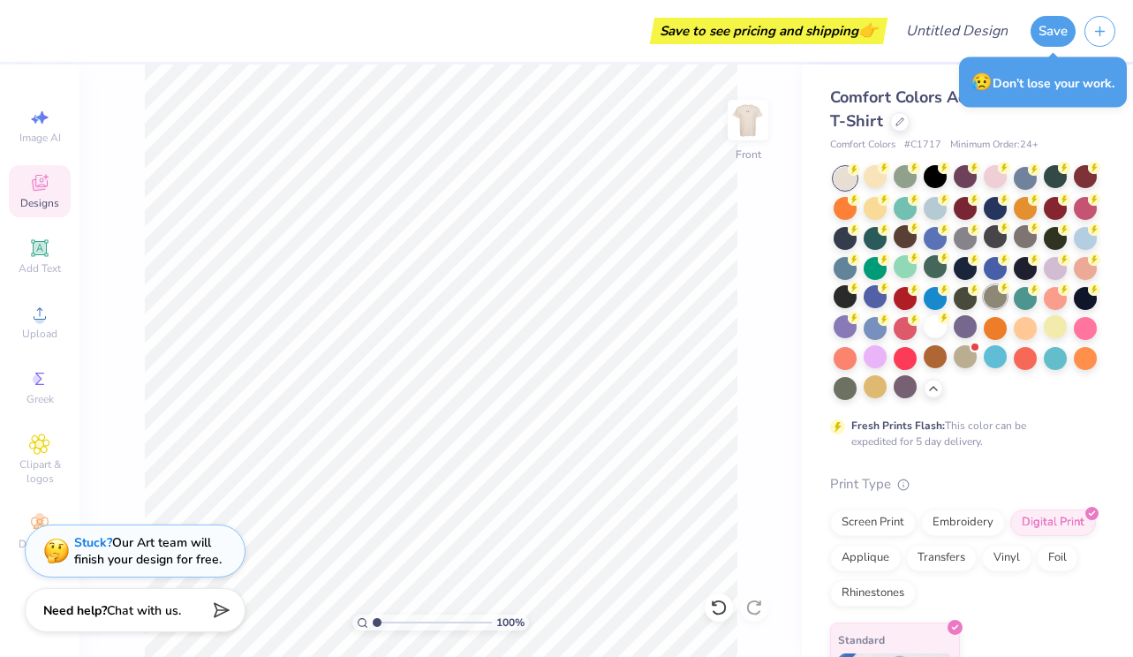
click at [1001, 299] on div at bounding box center [995, 296] width 23 height 23
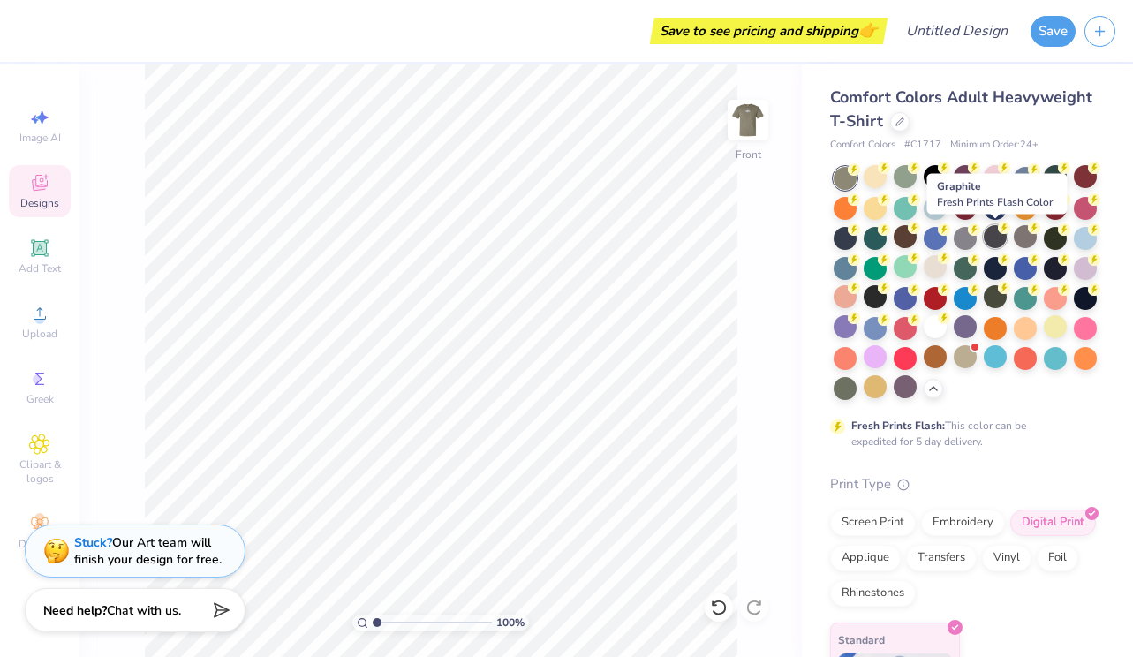
click at [998, 240] on div at bounding box center [995, 236] width 23 height 23
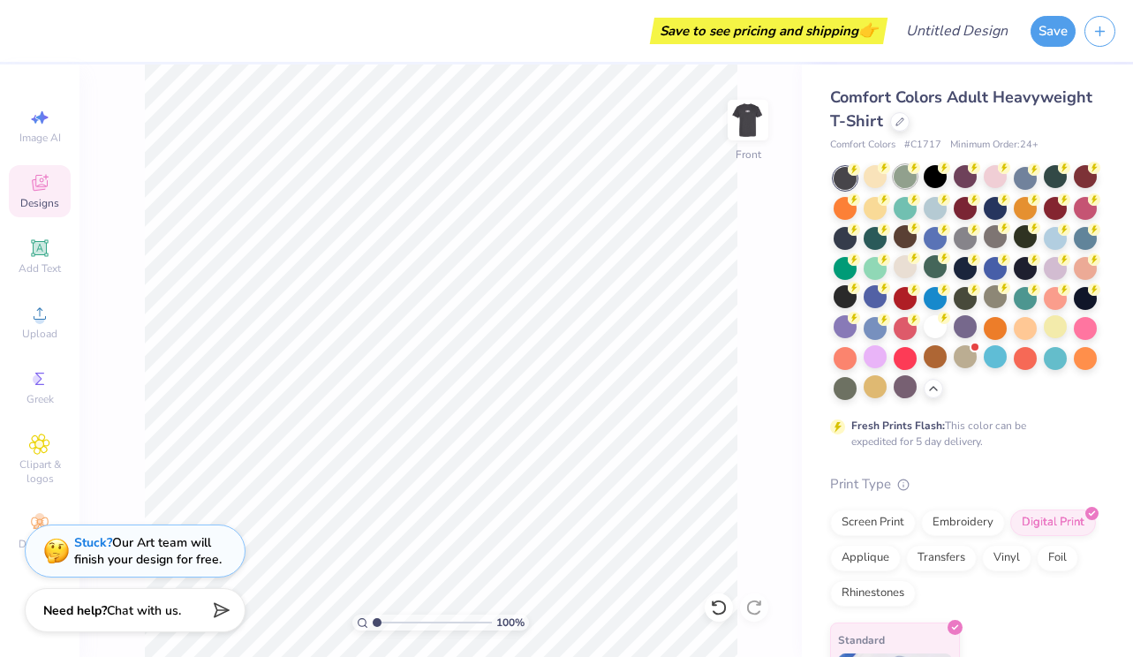
click at [900, 175] on div at bounding box center [905, 176] width 23 height 23
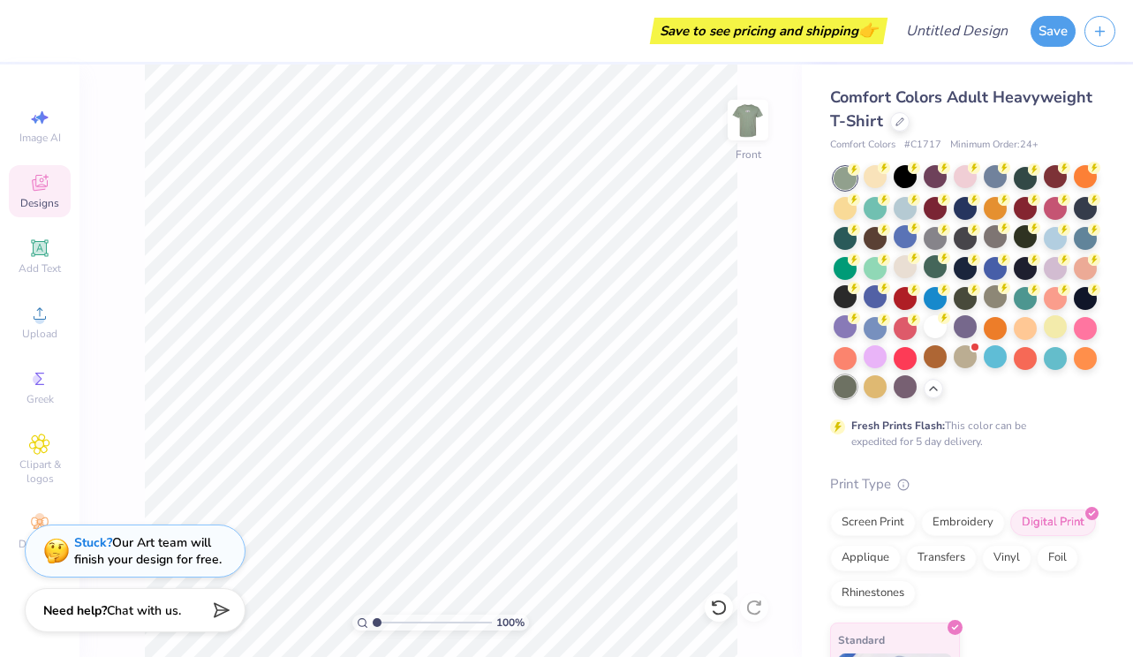
click at [843, 389] on div at bounding box center [845, 386] width 23 height 23
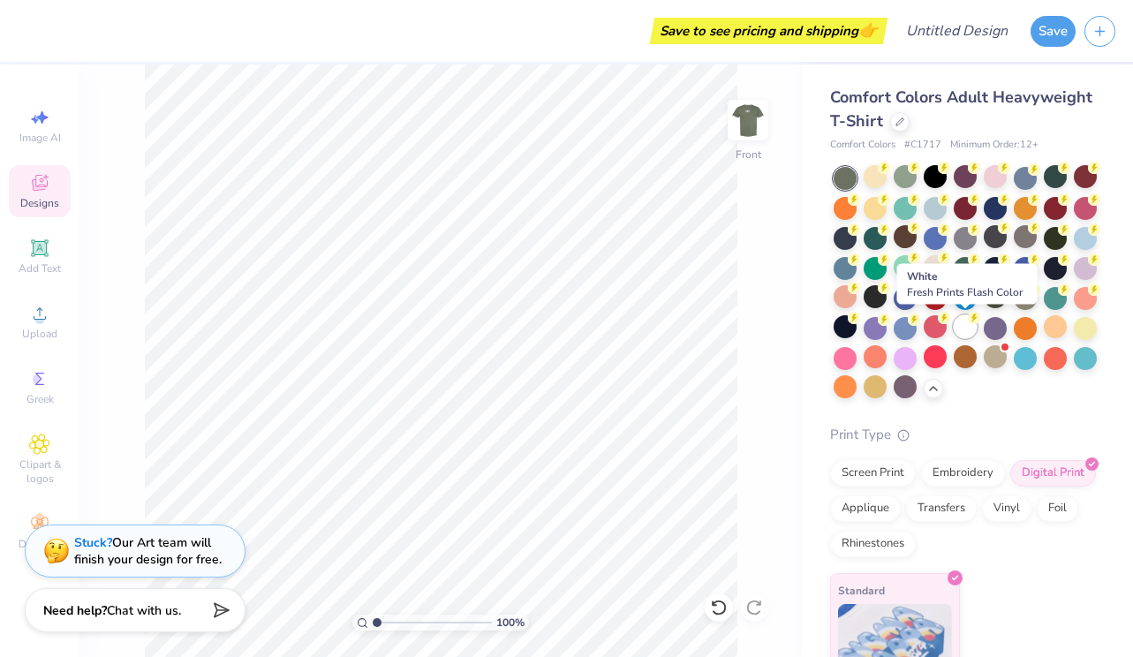
click at [960, 325] on div at bounding box center [965, 326] width 23 height 23
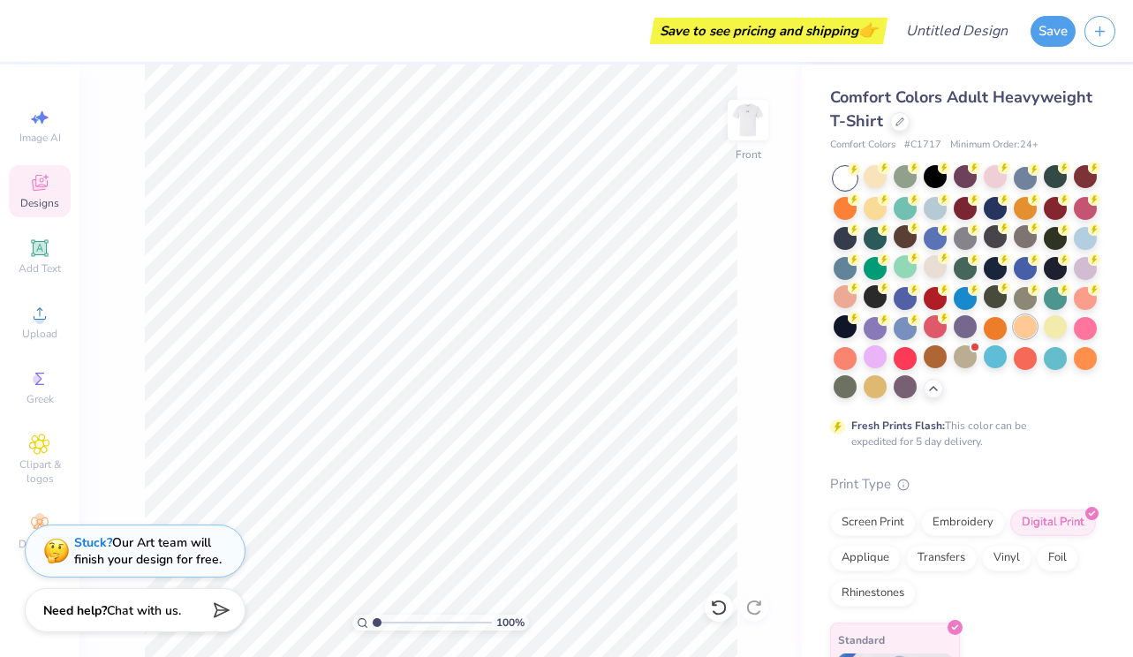
click at [1020, 325] on div at bounding box center [1025, 326] width 23 height 23
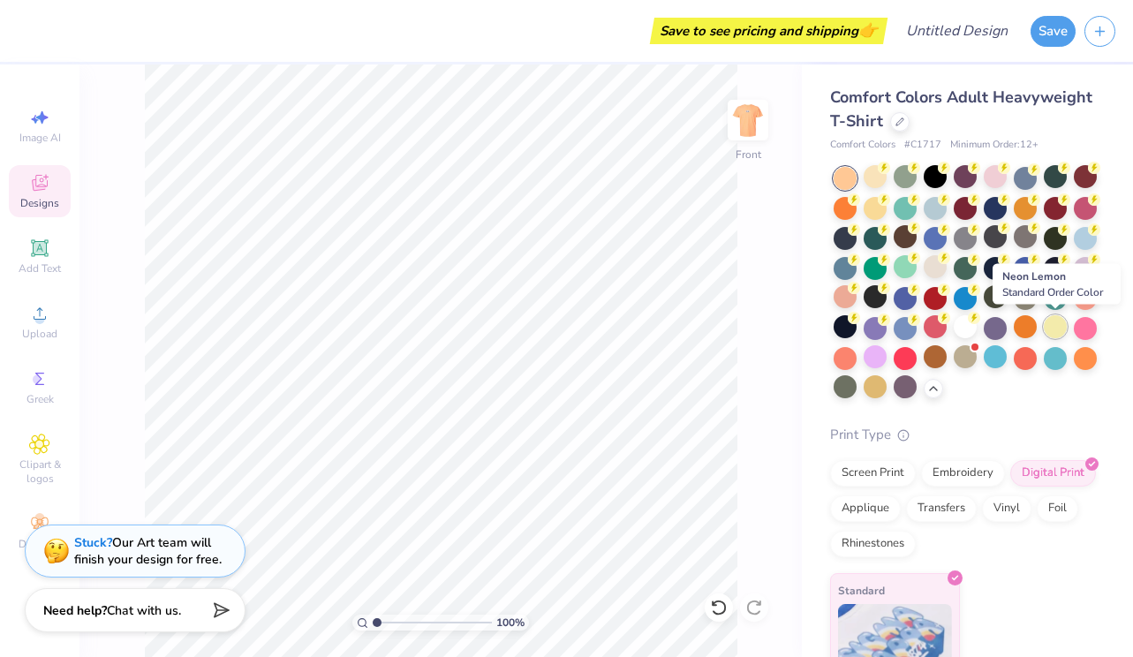
click at [1066, 322] on div at bounding box center [1055, 326] width 23 height 23
click at [1044, 284] on div at bounding box center [966, 283] width 264 height 233
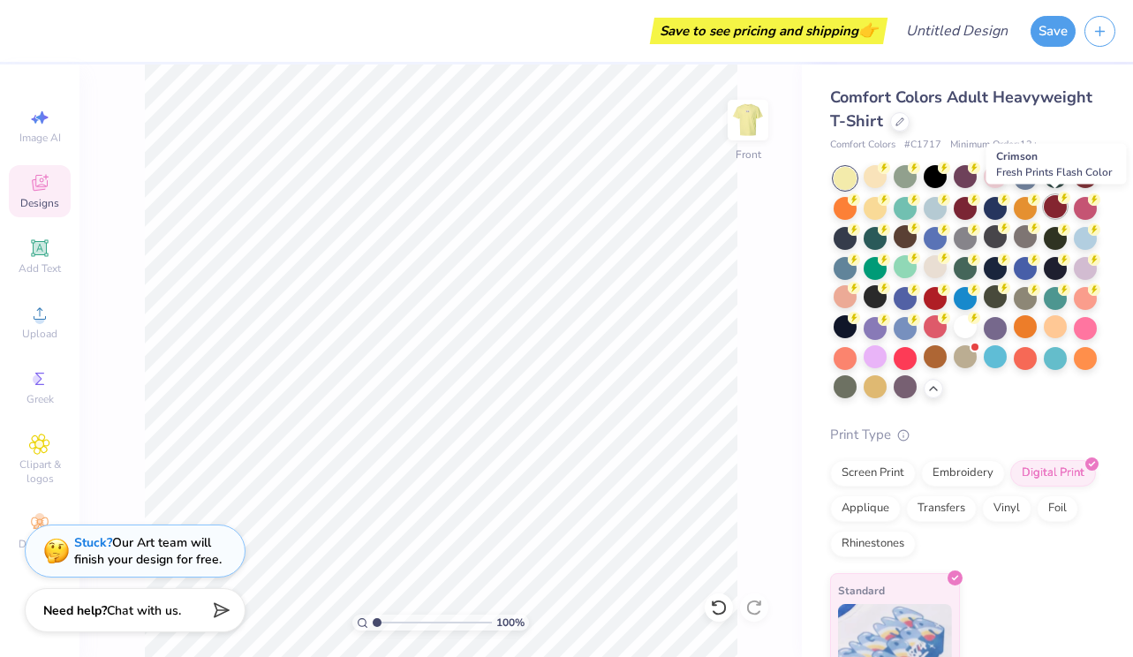
click at [1057, 208] on div at bounding box center [1055, 206] width 23 height 23
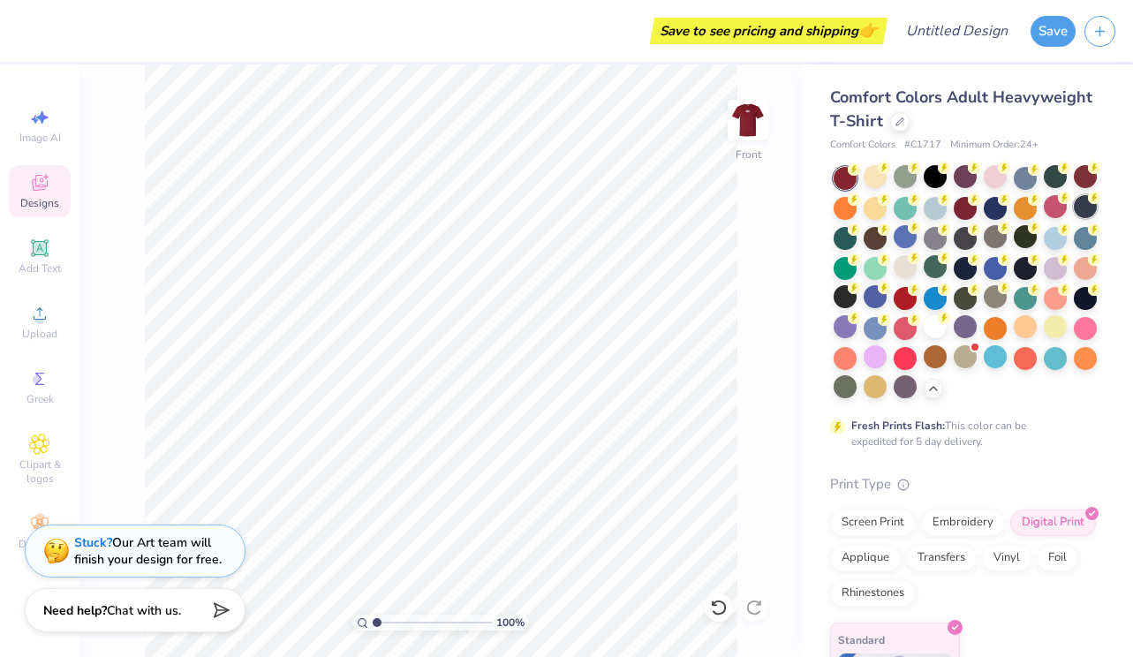
click at [1088, 213] on div at bounding box center [1085, 206] width 23 height 23
click at [1085, 337] on div at bounding box center [1085, 326] width 23 height 23
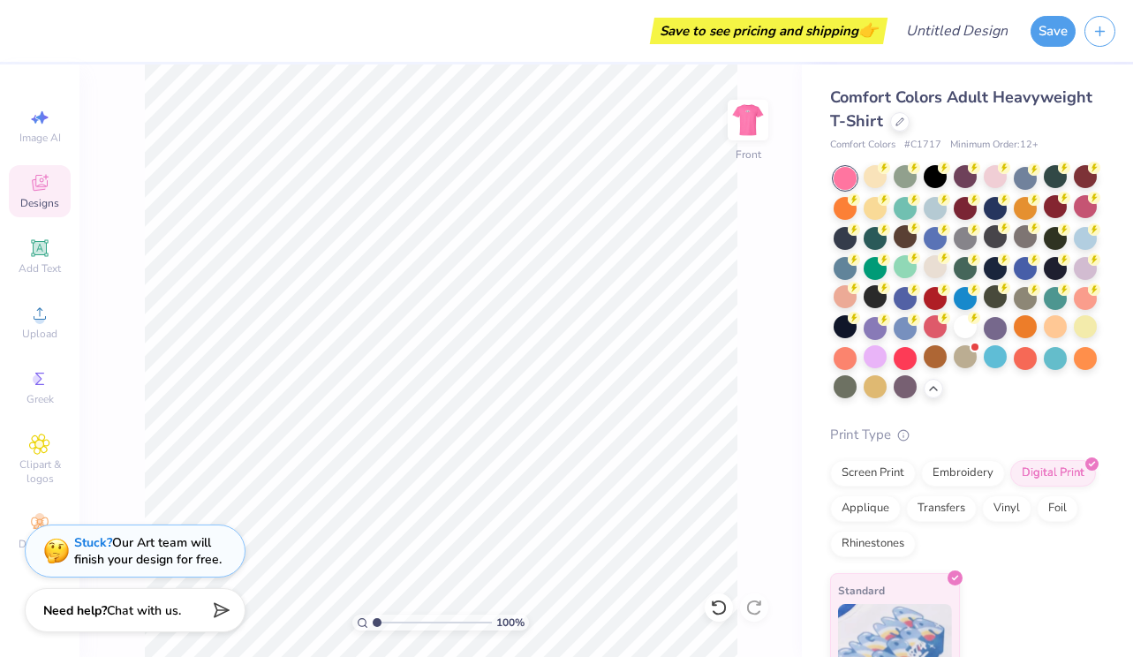
click at [1085, 369] on div at bounding box center [1085, 358] width 23 height 23
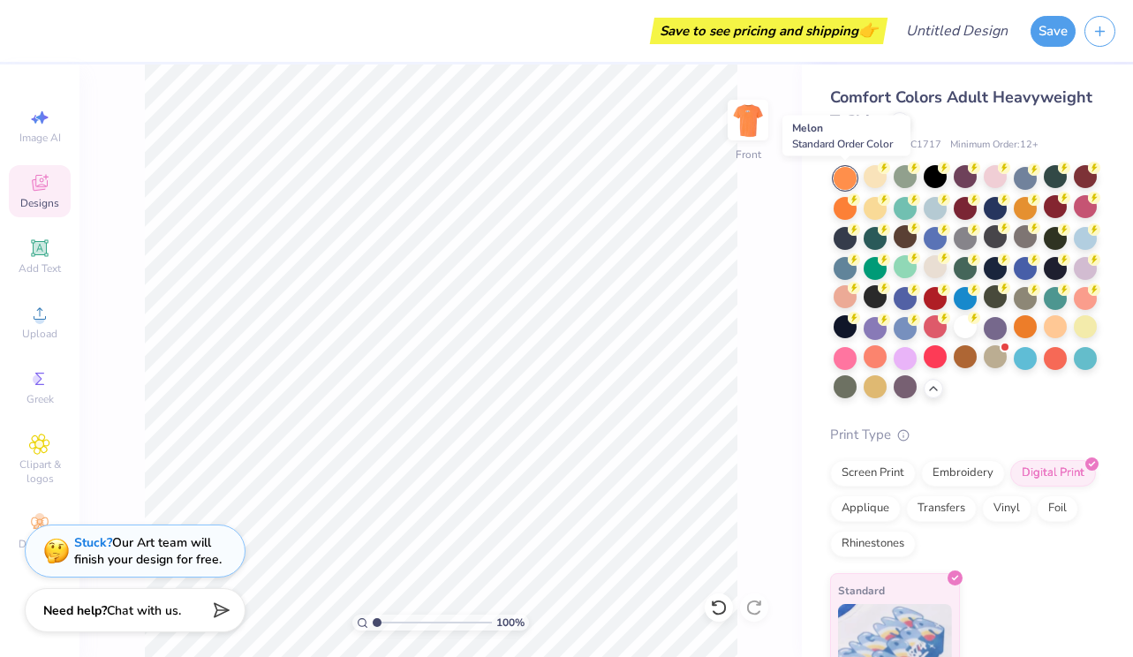
click at [844, 181] on div at bounding box center [845, 178] width 23 height 23
click at [959, 322] on div at bounding box center [965, 326] width 23 height 23
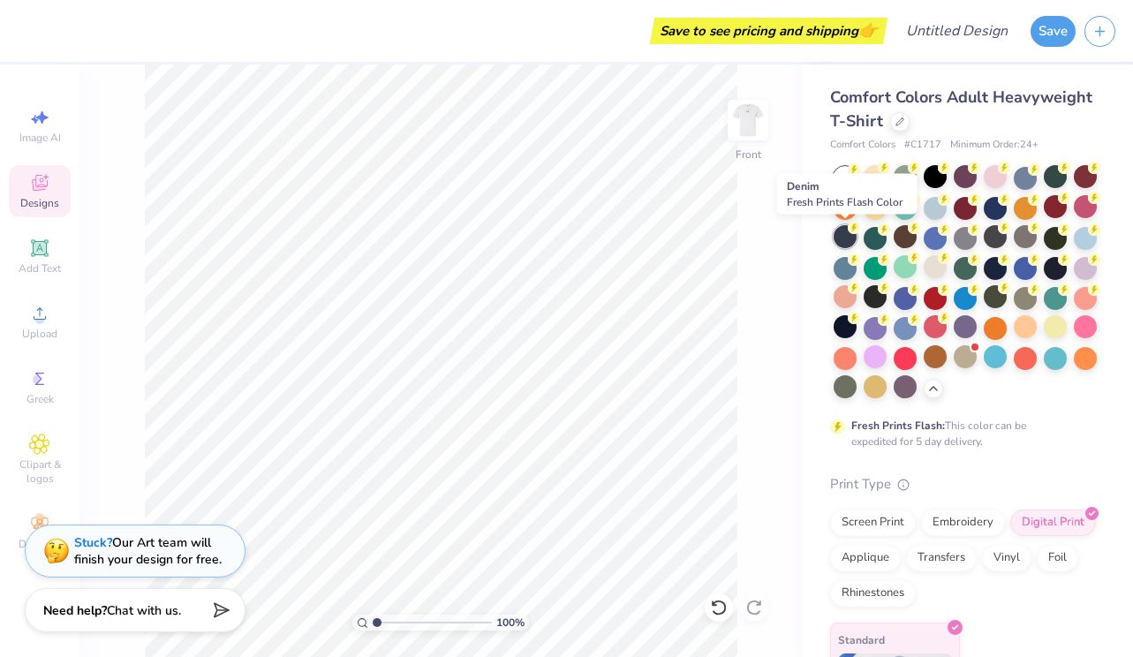
click at [847, 236] on div at bounding box center [845, 236] width 23 height 23
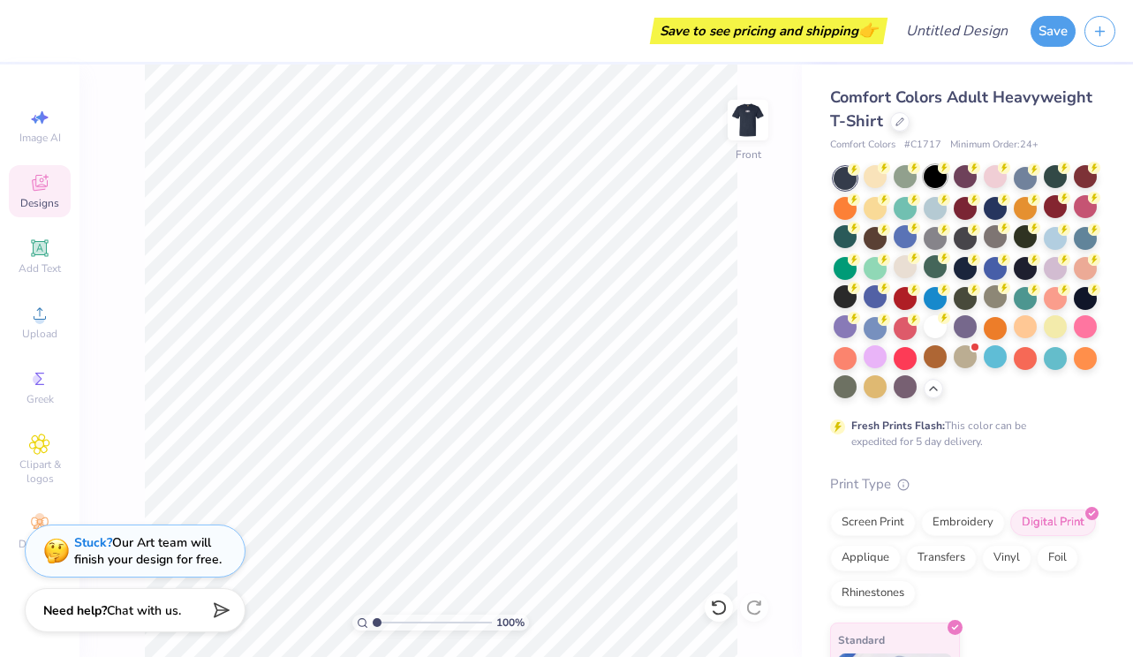
click at [935, 176] on div at bounding box center [935, 176] width 23 height 23
